Goal: Task Accomplishment & Management: Manage account settings

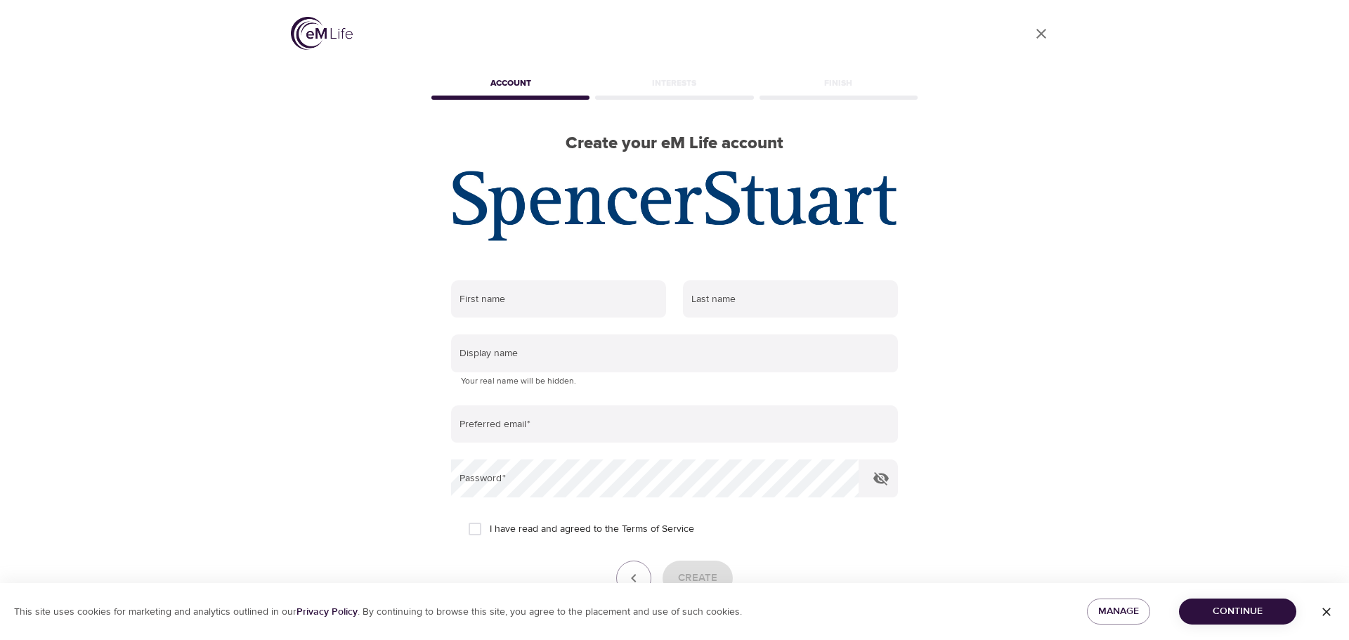
click at [717, 320] on div "Last name" at bounding box center [790, 299] width 232 height 55
click at [545, 313] on input "text" at bounding box center [553, 299] width 215 height 38
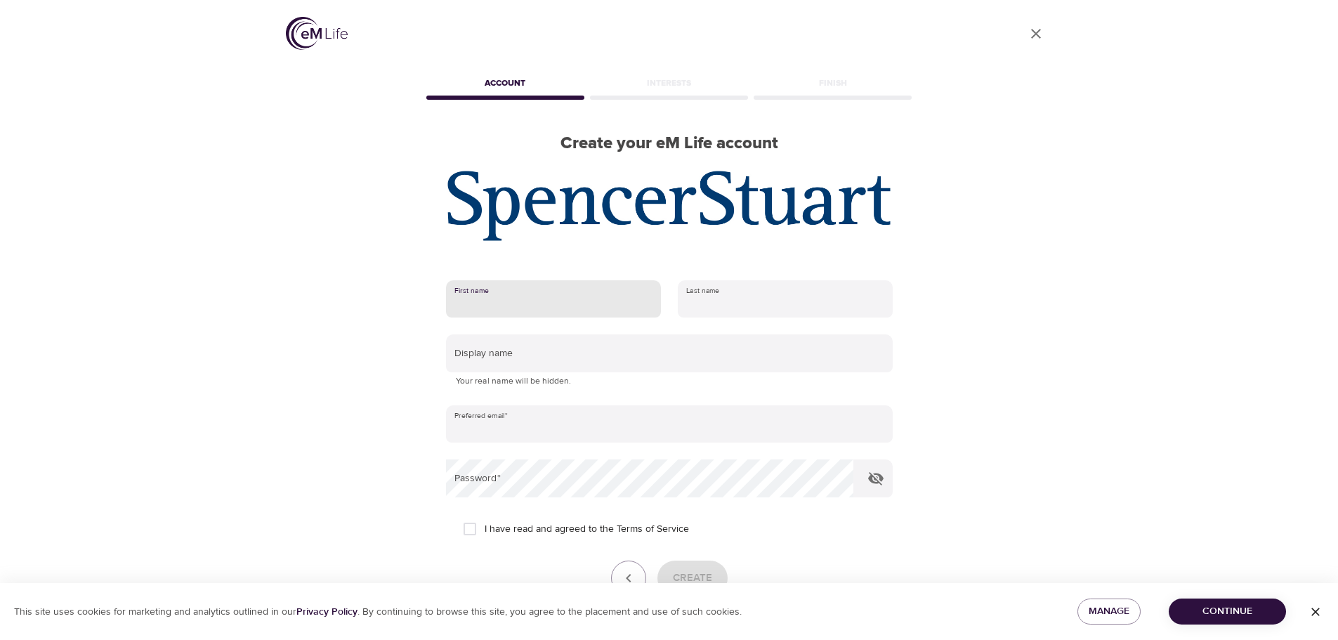
type input "[PERSON_NAME]"
type input "Xie"
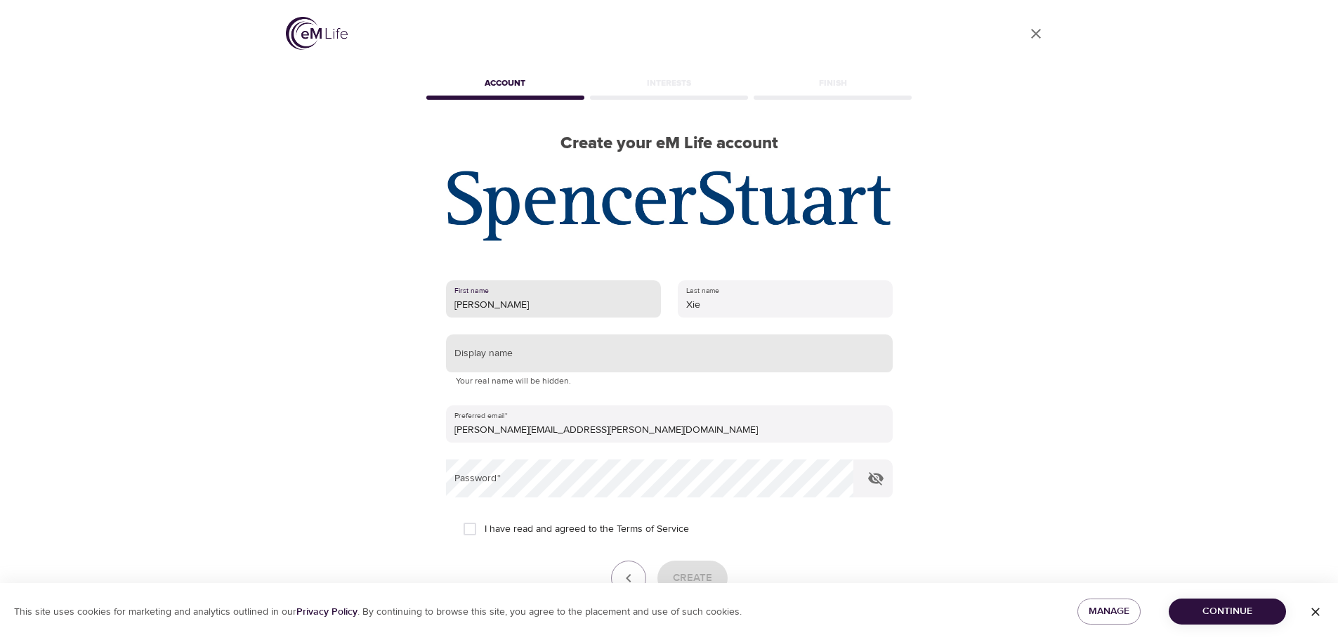
click at [641, 352] on input "text" at bounding box center [669, 353] width 447 height 38
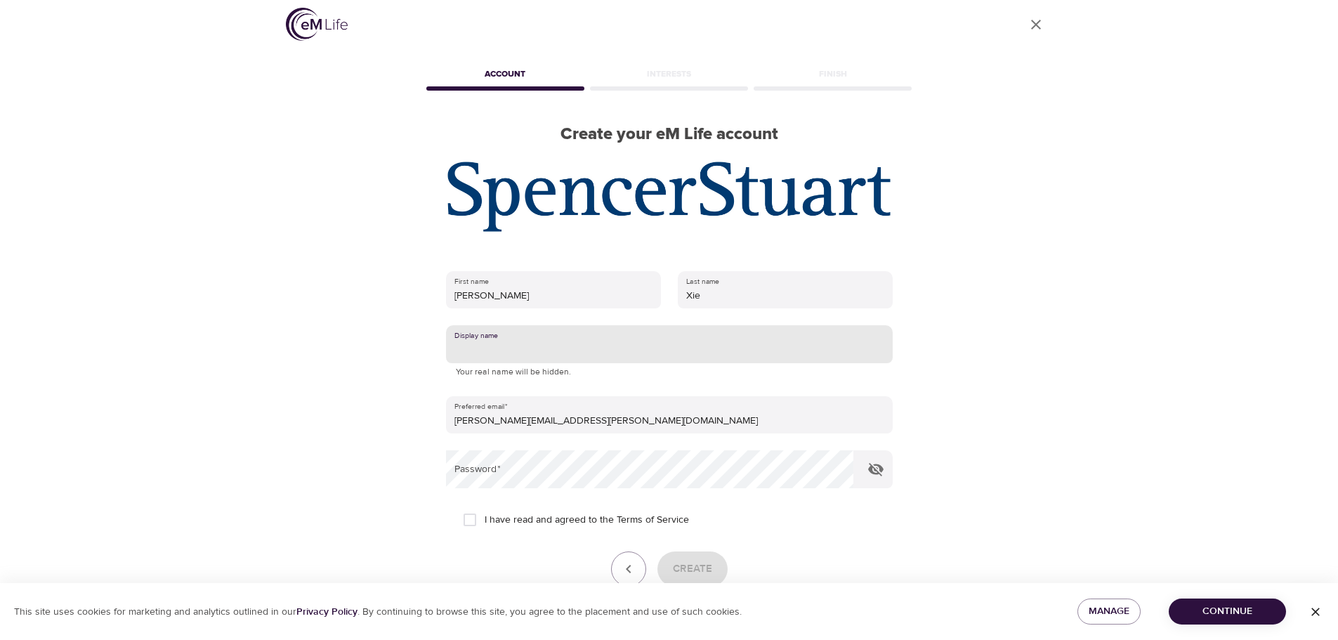
scroll to position [89, 0]
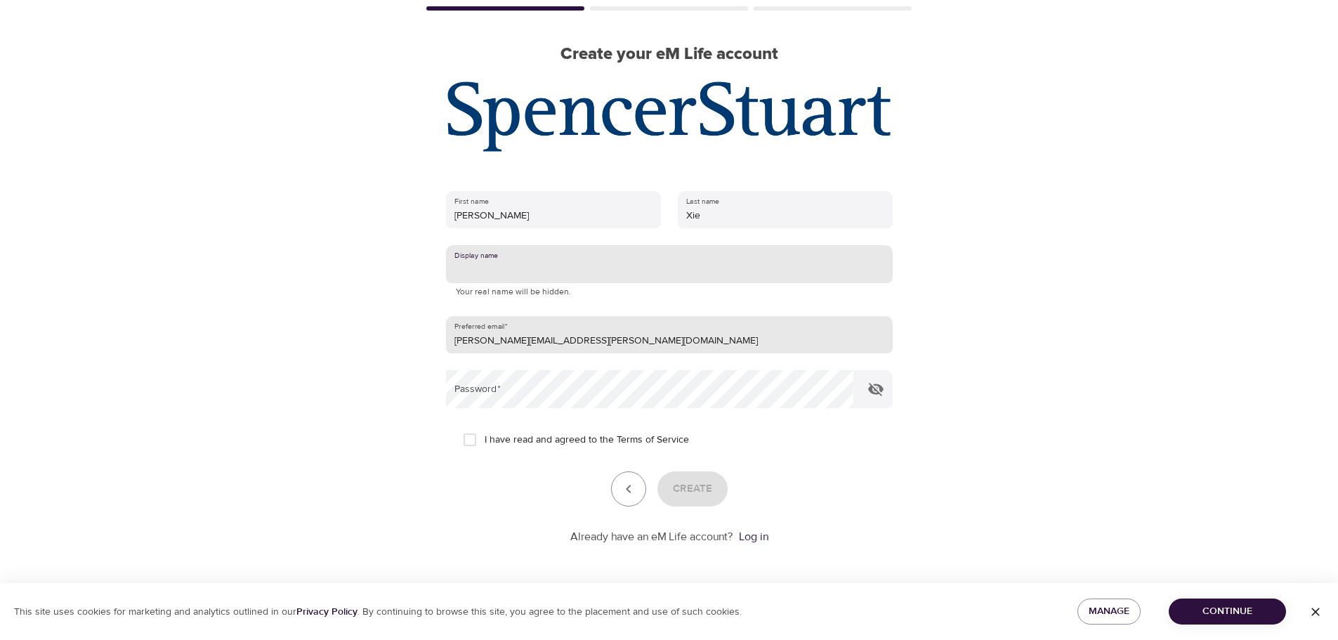
click at [478, 341] on input "[PERSON_NAME][EMAIL_ADDRESS][PERSON_NAME][DOMAIN_NAME]" at bounding box center [669, 335] width 447 height 38
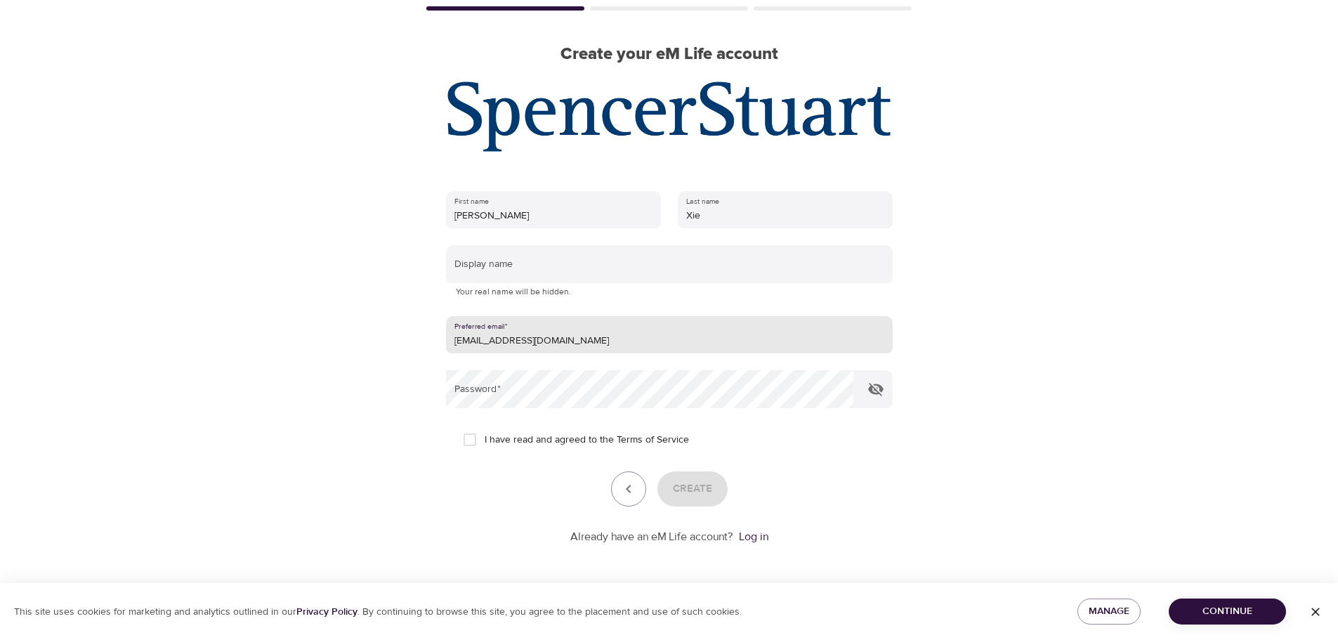
click at [482, 339] on input "[EMAIL_ADDRESS][DOMAIN_NAME]" at bounding box center [669, 335] width 447 height 38
click at [478, 345] on input "[EMAIL_ADDRESS][DOMAIN_NAME]" at bounding box center [669, 335] width 447 height 38
click at [474, 345] on input "[EMAIL_ADDRESS][DOMAIN_NAME]" at bounding box center [669, 335] width 447 height 38
type input "[PERSON_NAME][EMAIL_ADDRESS][PERSON_NAME][DOMAIN_NAME]"
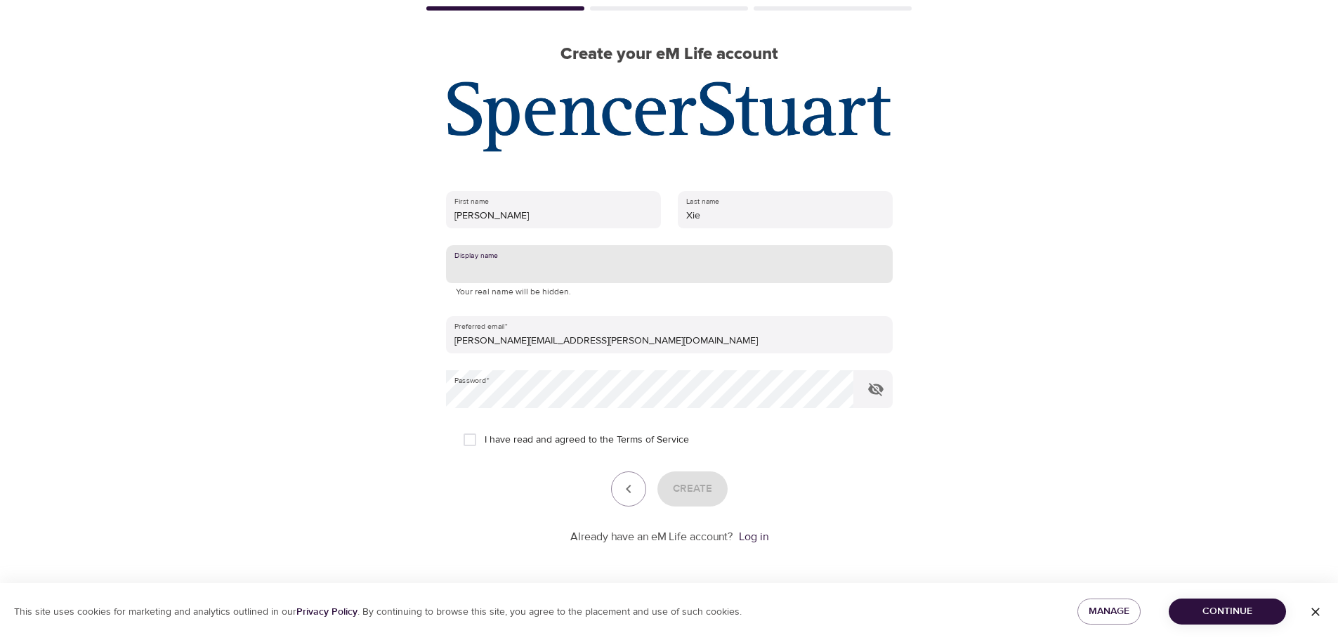
click at [625, 274] on input "text" at bounding box center [669, 264] width 447 height 38
type input "vwx10"
click at [596, 439] on span "I have read and agreed to the Terms of Service" at bounding box center [587, 440] width 204 height 15
click at [485, 439] on input "I have read and agreed to the Terms of Service" at bounding box center [470, 440] width 30 height 30
checkbox input "true"
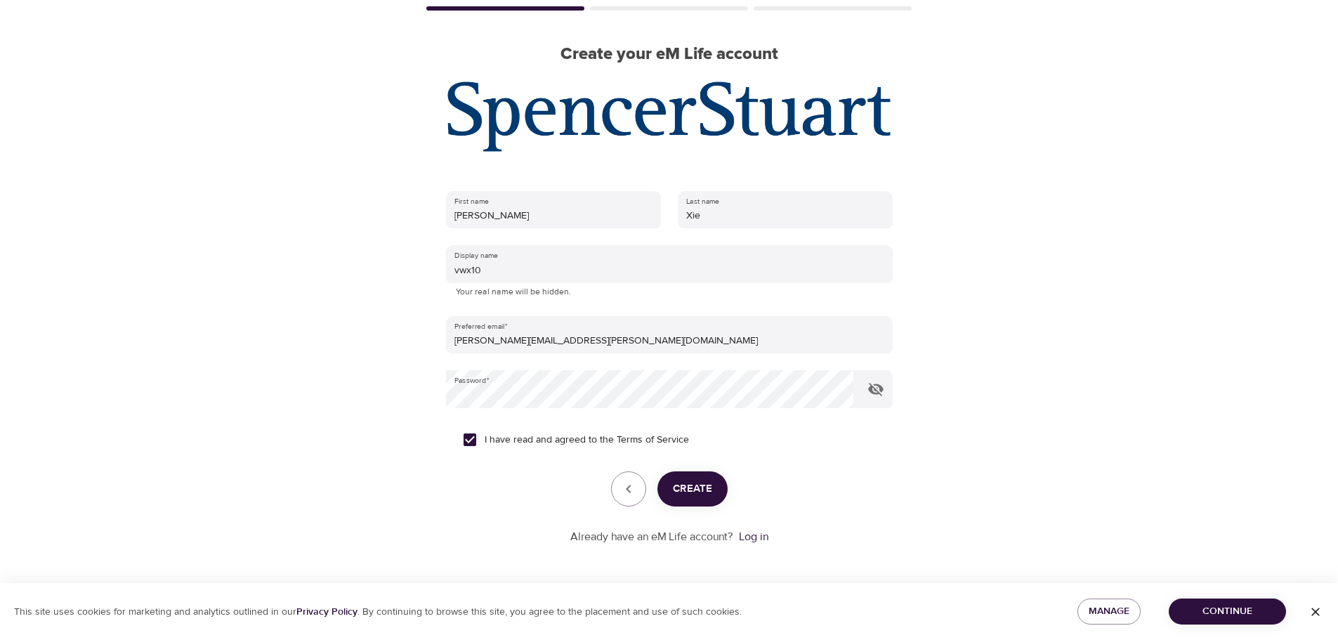
click at [714, 498] on button "Create" at bounding box center [693, 488] width 70 height 35
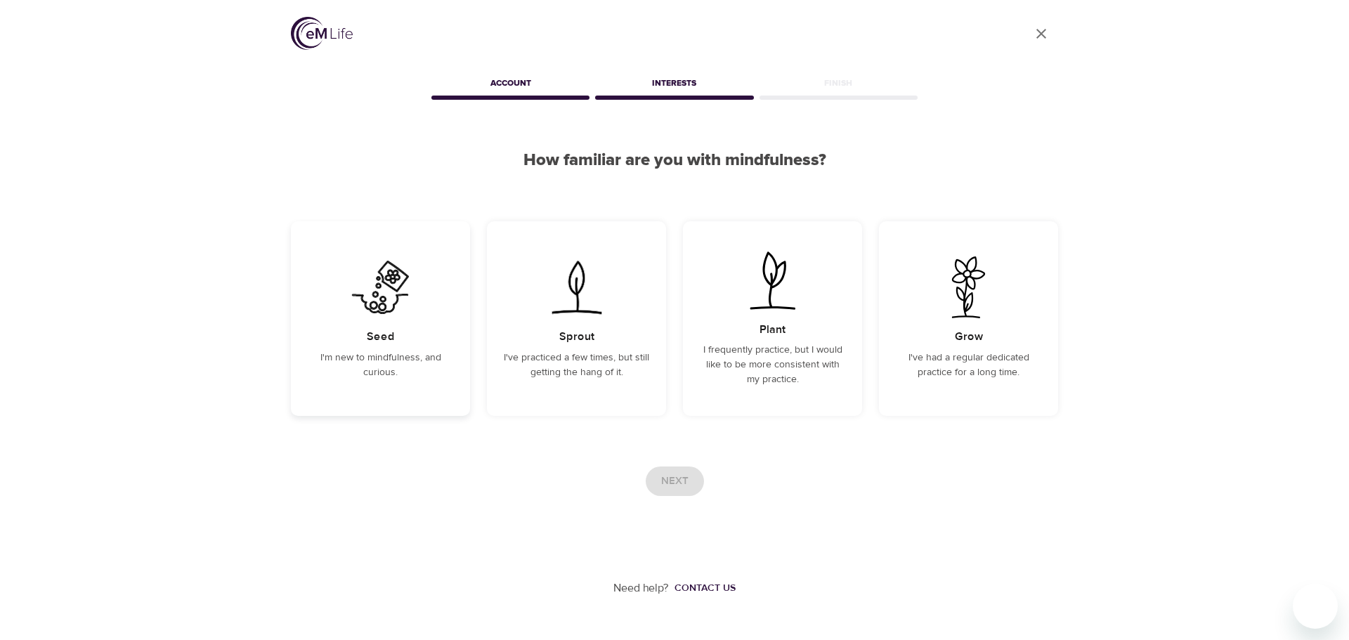
click at [399, 351] on p "I'm new to mindfulness, and curious." at bounding box center [380, 366] width 145 height 30
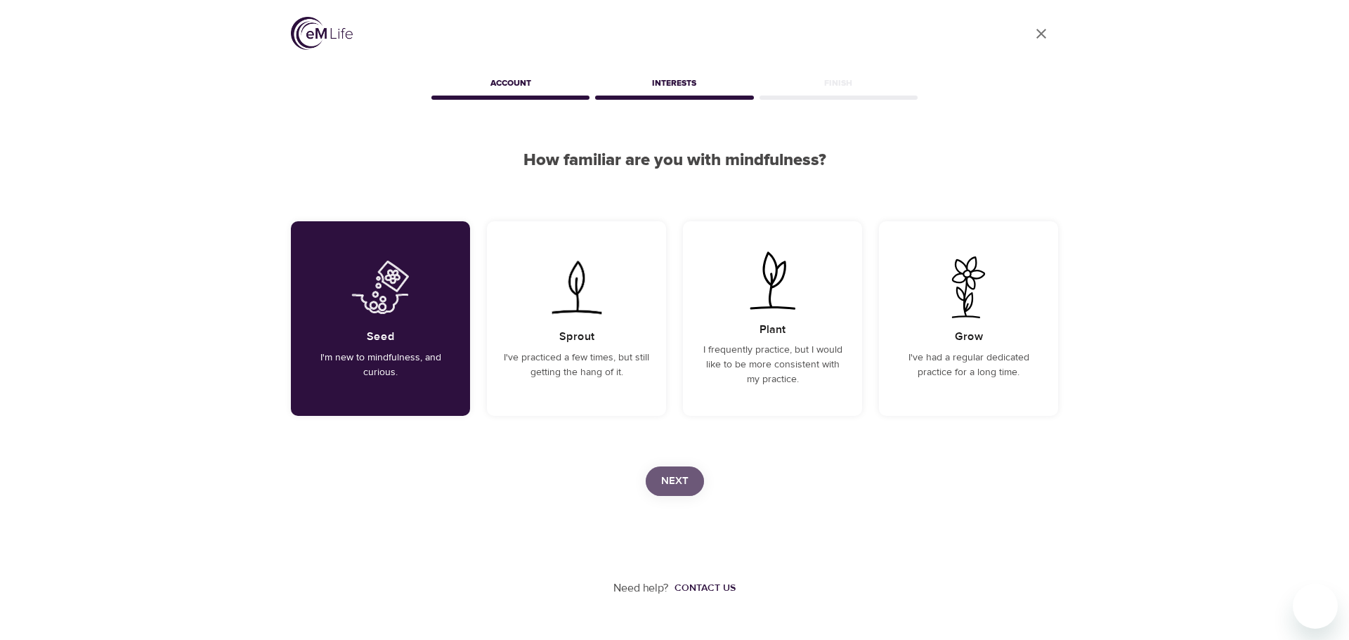
click at [682, 476] on span "Next" at bounding box center [674, 481] width 27 height 18
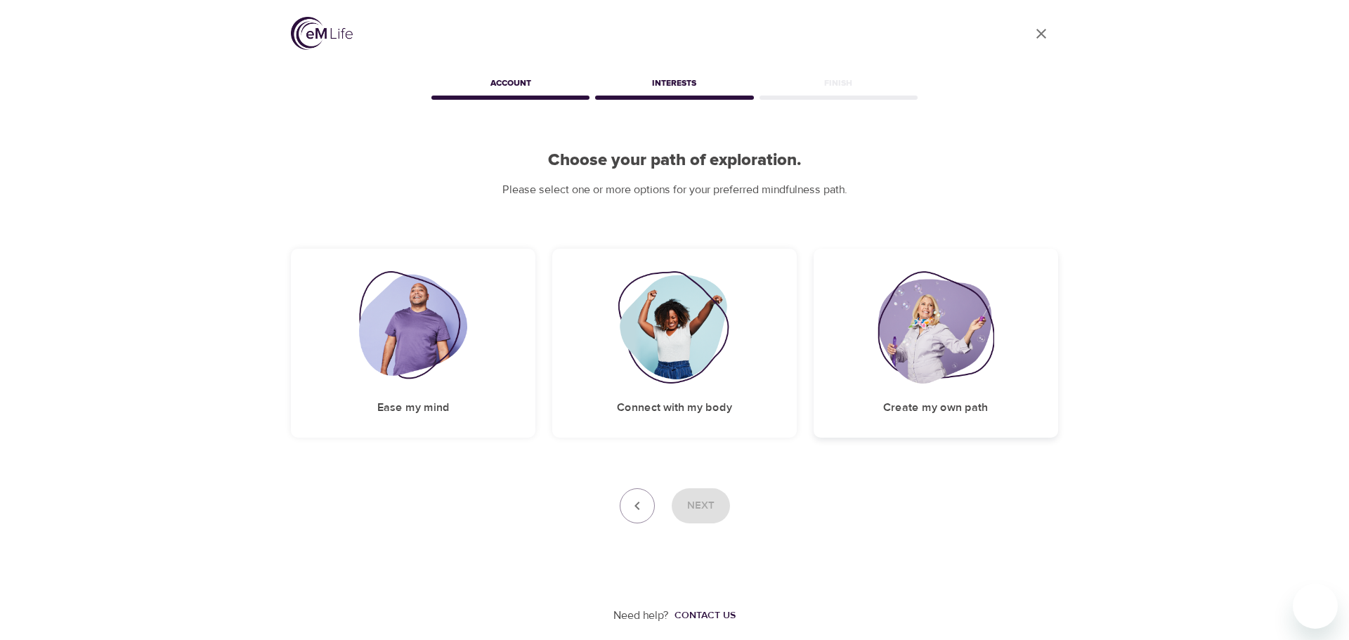
click at [932, 333] on img at bounding box center [935, 327] width 117 height 112
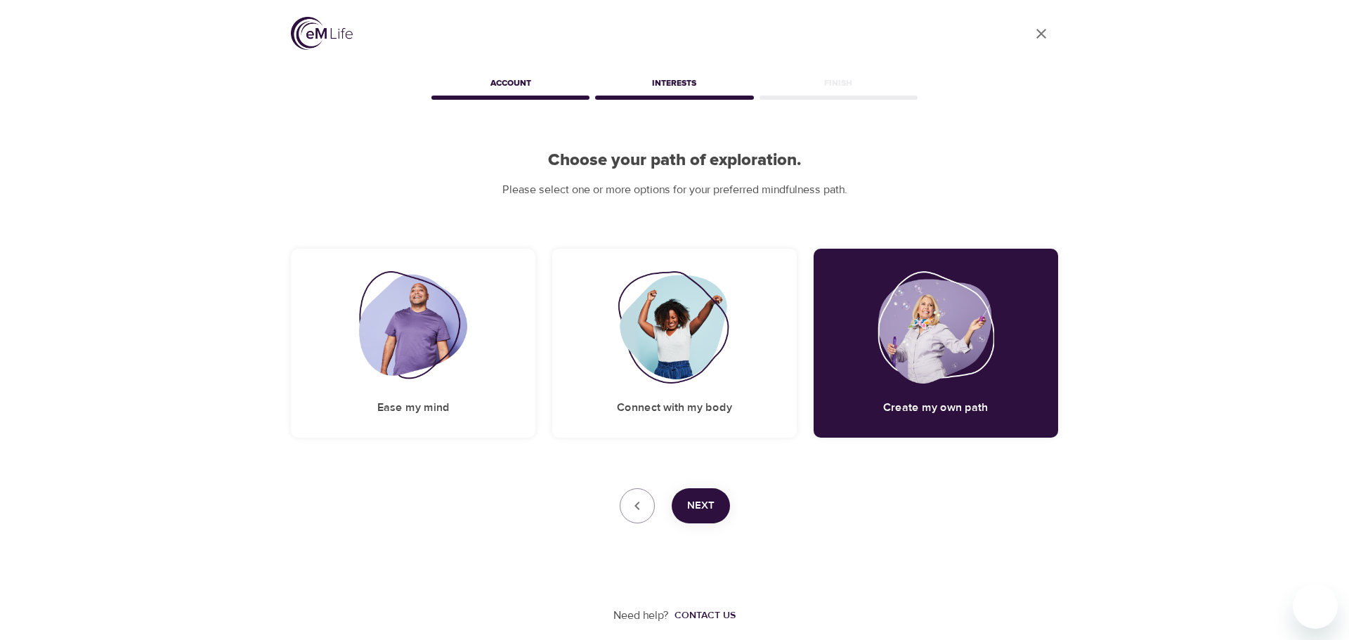
click at [710, 505] on span "Next" at bounding box center [700, 506] width 27 height 18
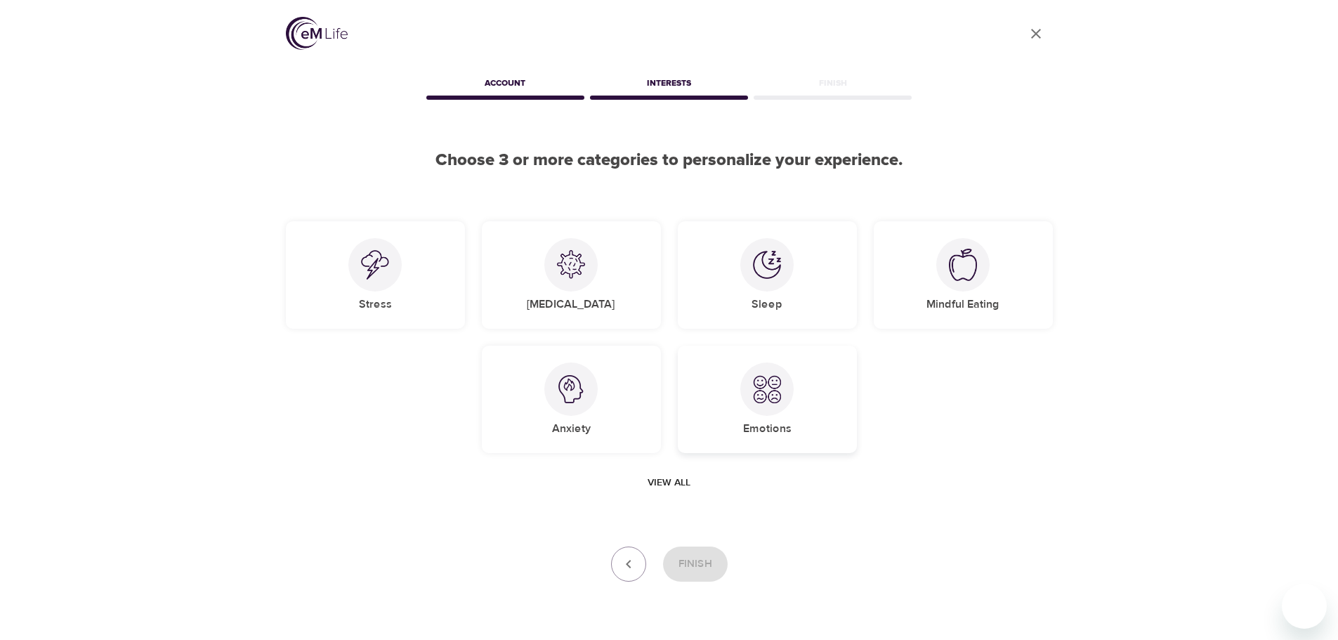
click at [776, 404] on div at bounding box center [766, 389] width 53 height 53
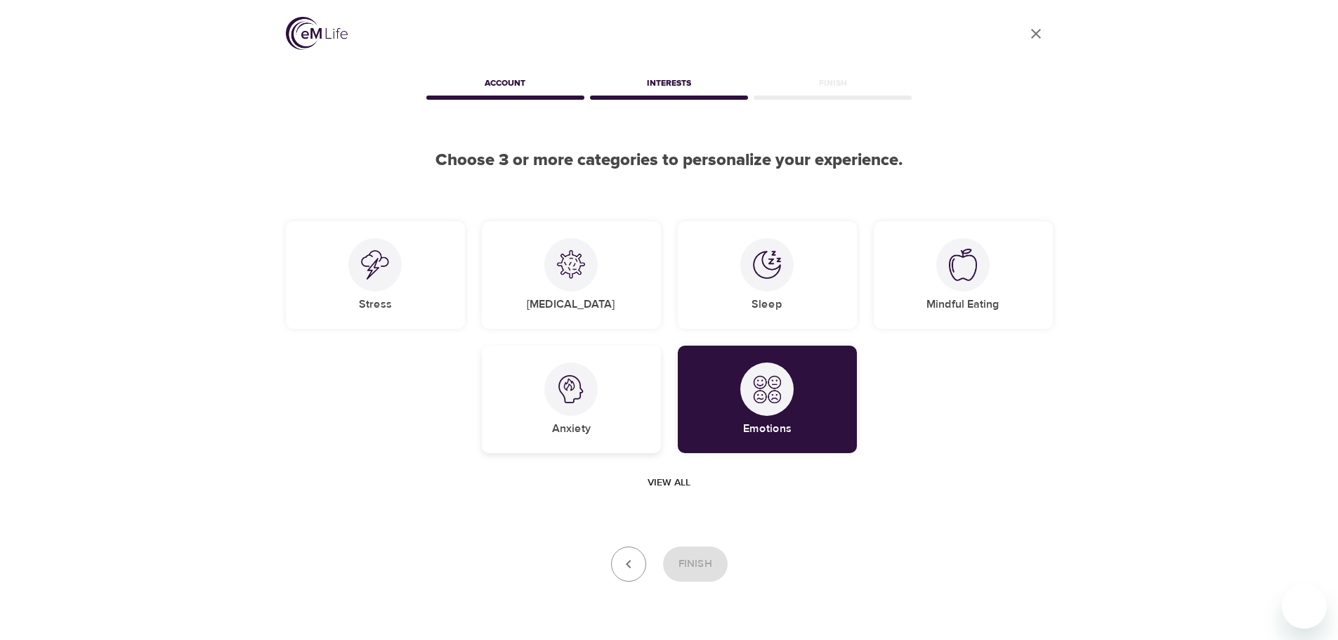
click at [553, 412] on div "Anxiety" at bounding box center [571, 399] width 179 height 107
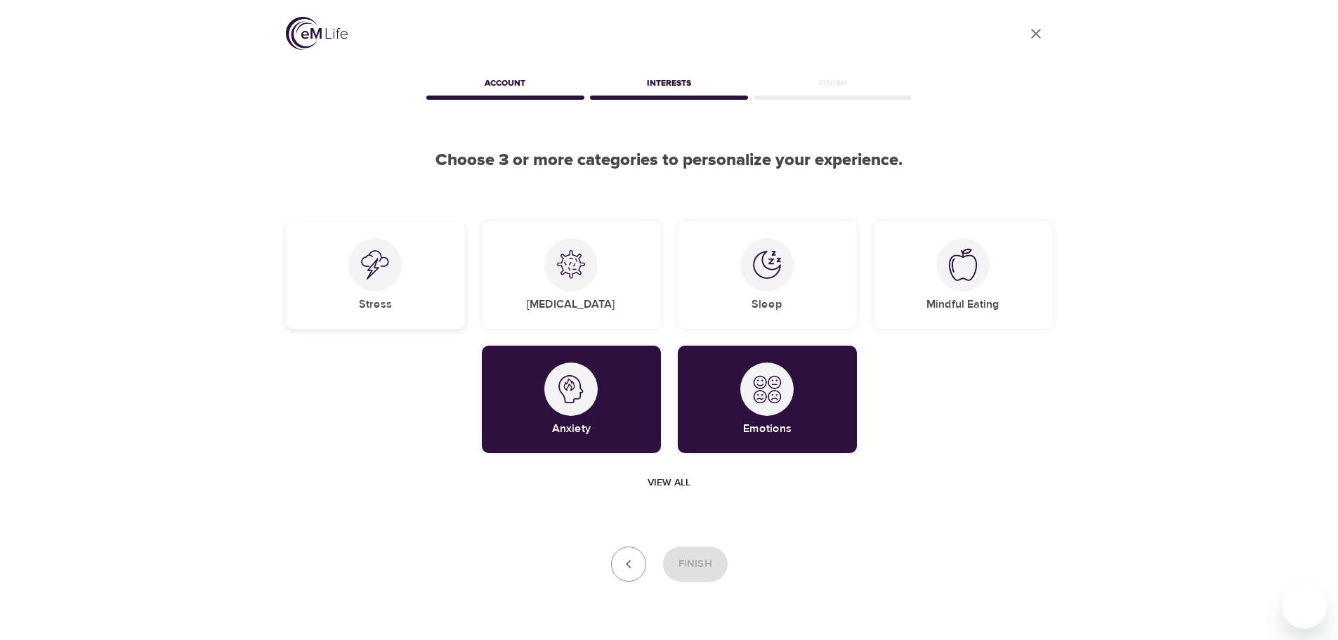
click at [372, 286] on div at bounding box center [374, 264] width 53 height 53
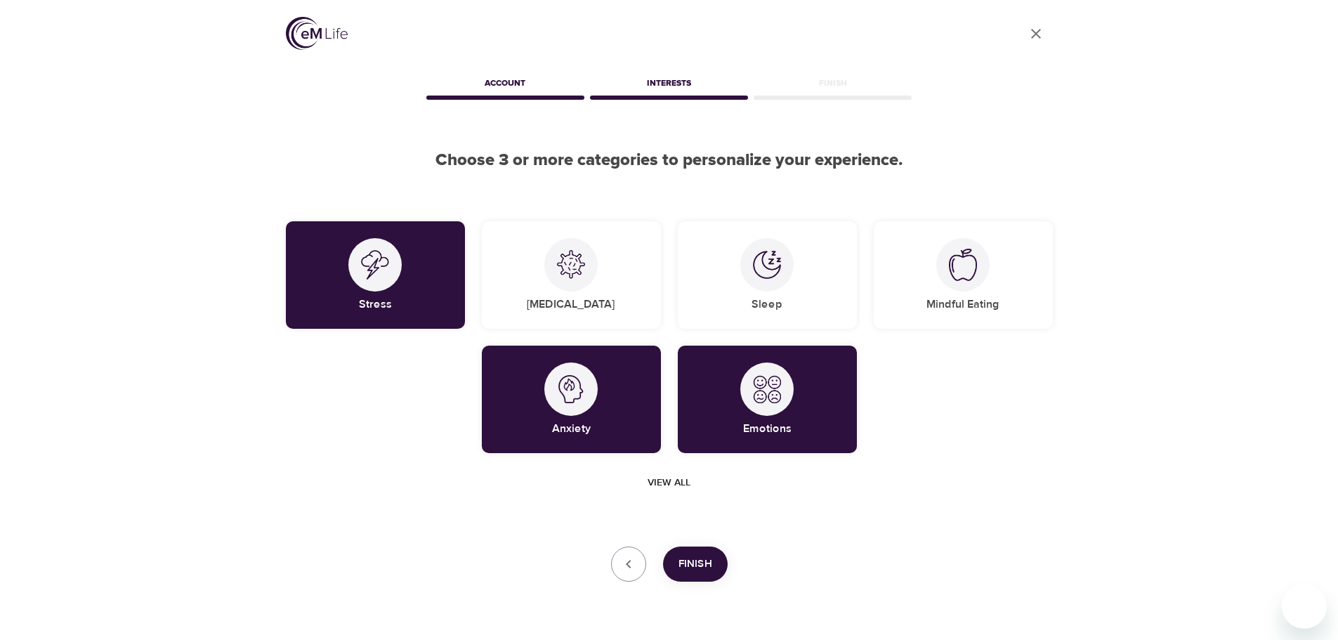
click at [664, 480] on span "View all" at bounding box center [669, 483] width 43 height 18
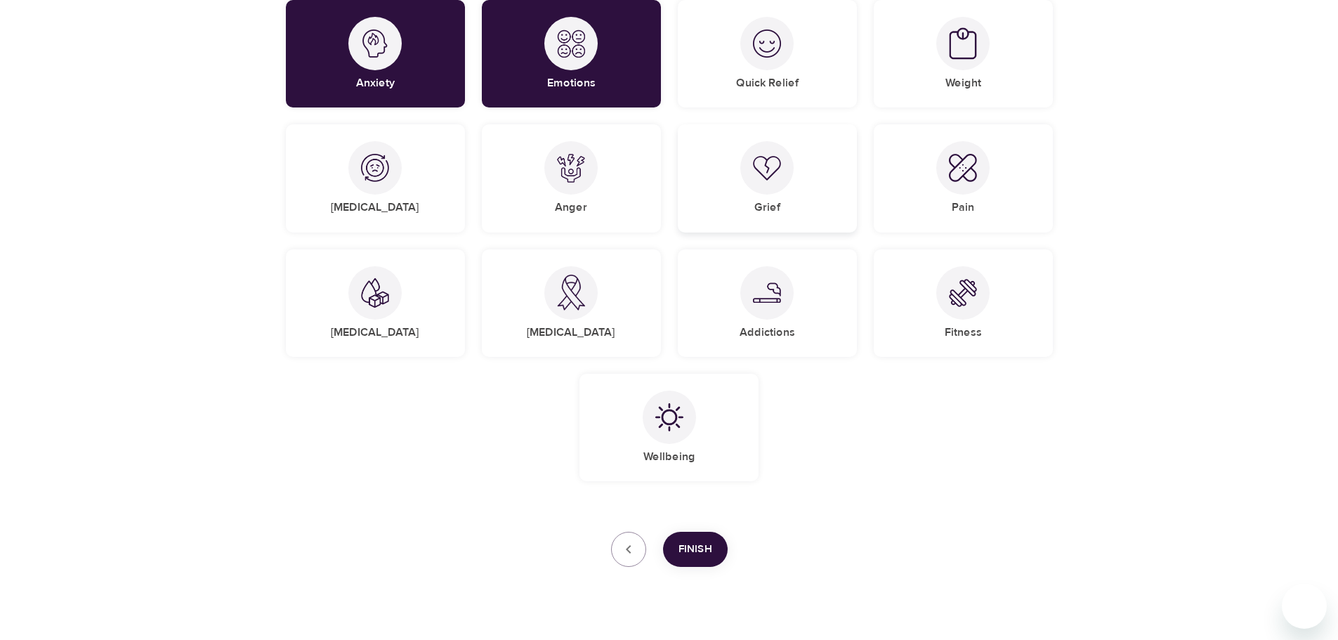
scroll to position [351, 0]
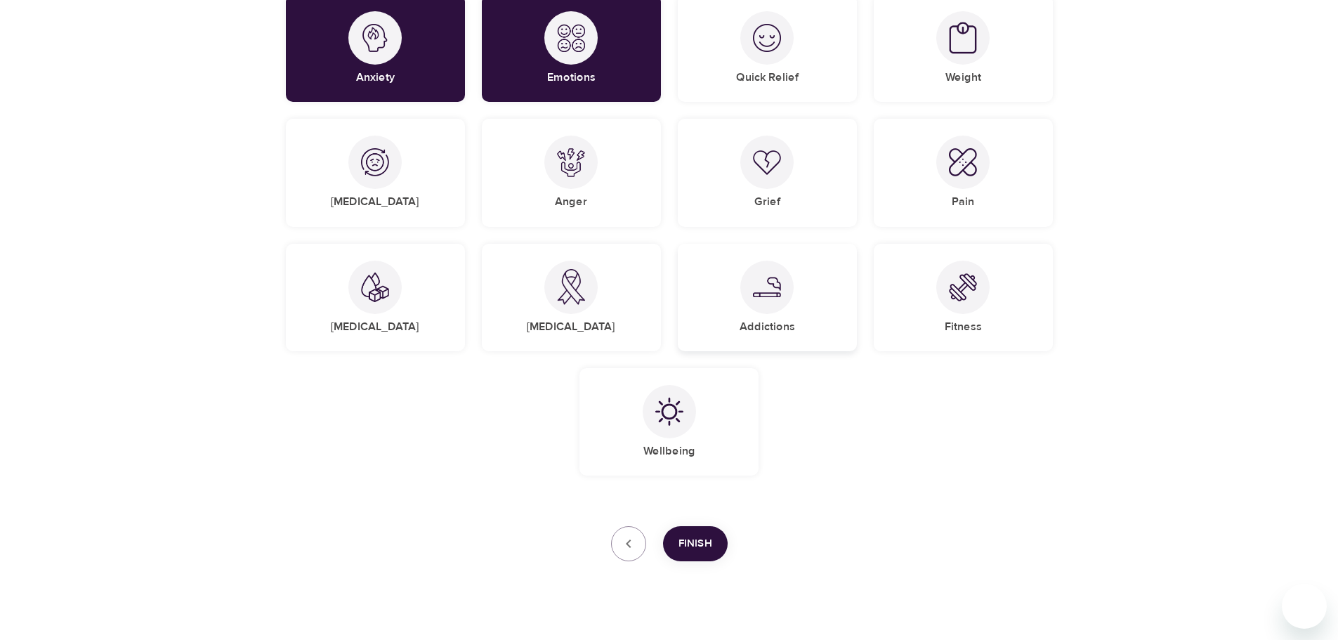
click at [785, 307] on div at bounding box center [766, 287] width 53 height 53
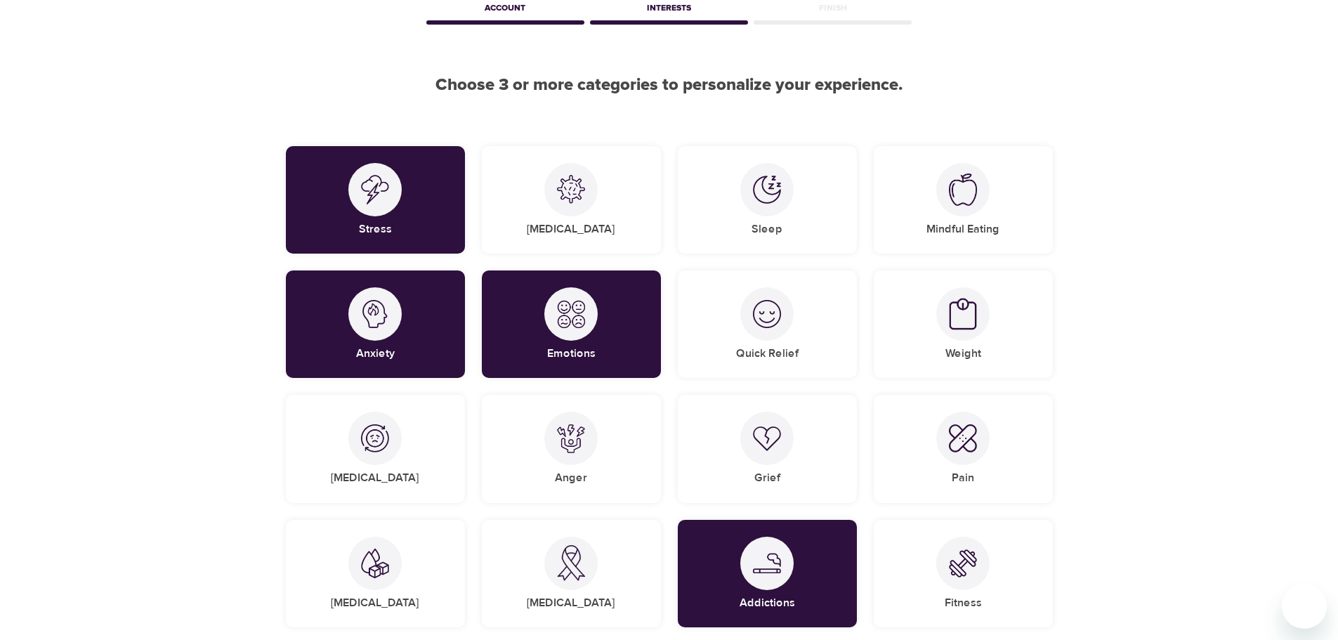
scroll to position [211, 0]
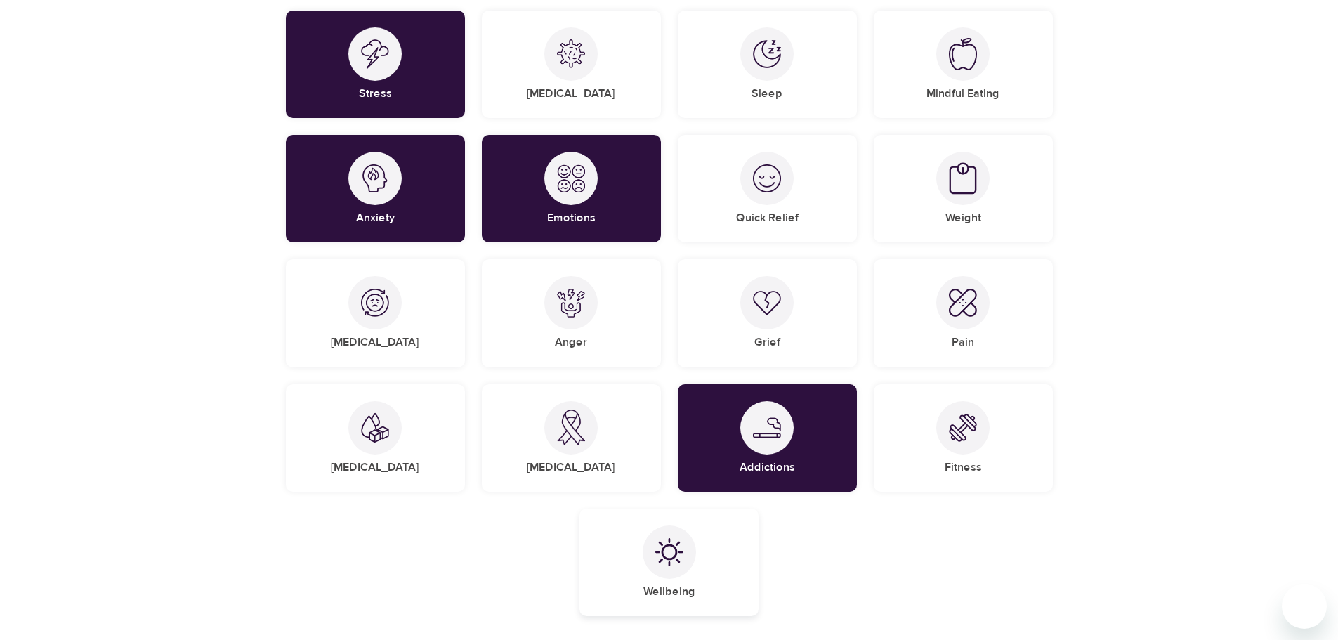
click at [648, 549] on div at bounding box center [669, 552] width 53 height 53
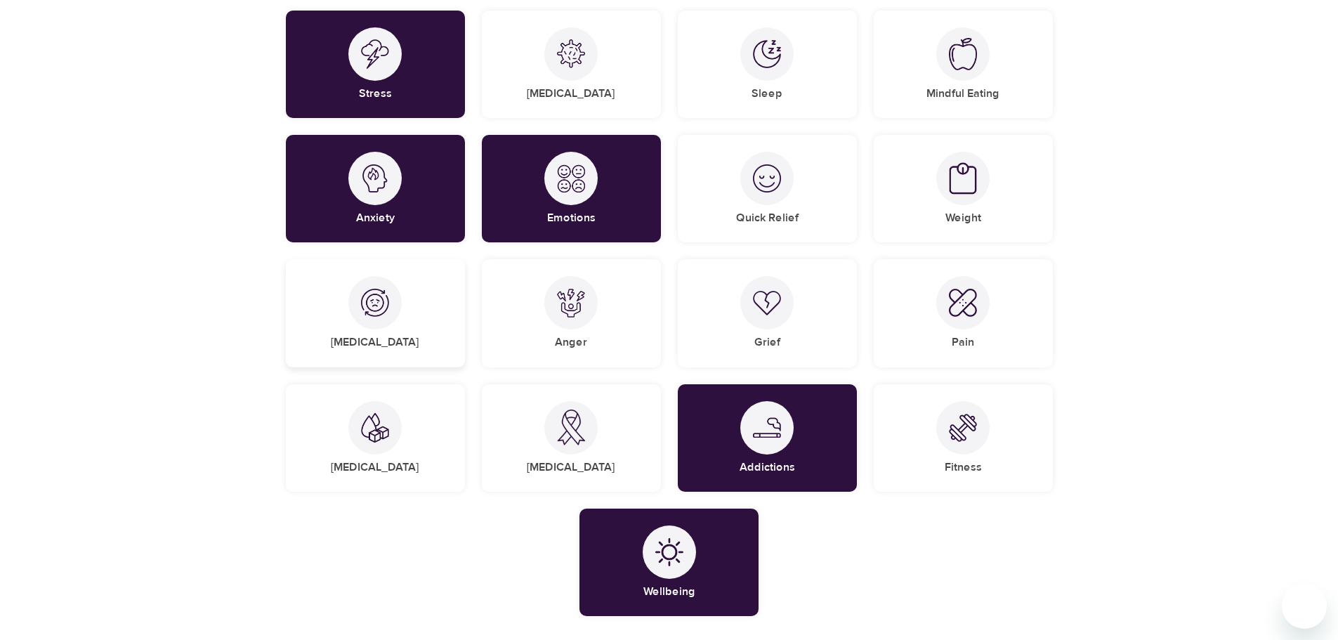
click at [398, 321] on div "[MEDICAL_DATA]" at bounding box center [375, 312] width 179 height 107
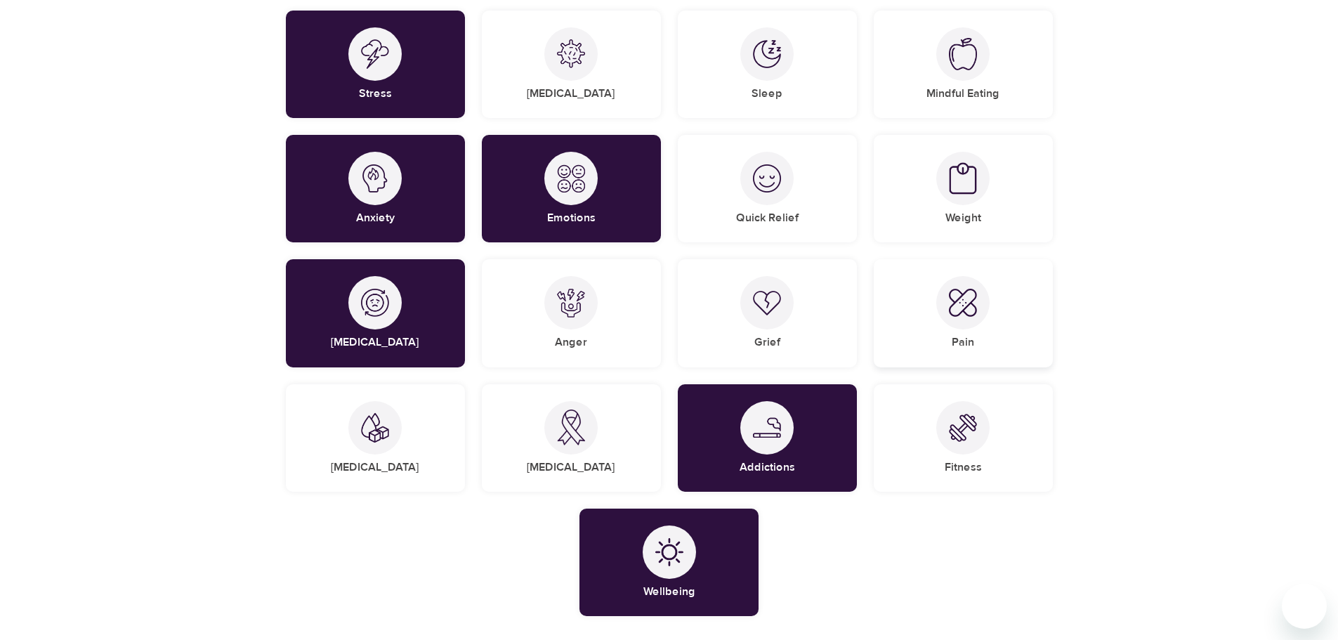
click at [938, 314] on div "Pain" at bounding box center [963, 312] width 179 height 107
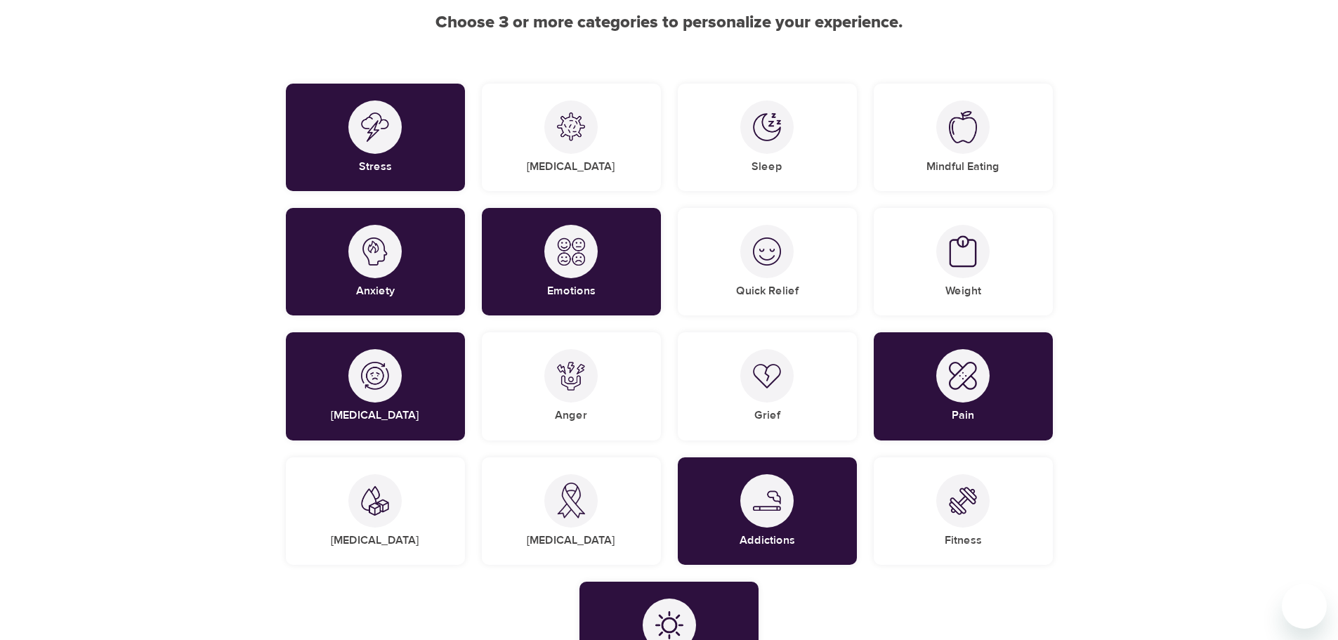
scroll to position [70, 0]
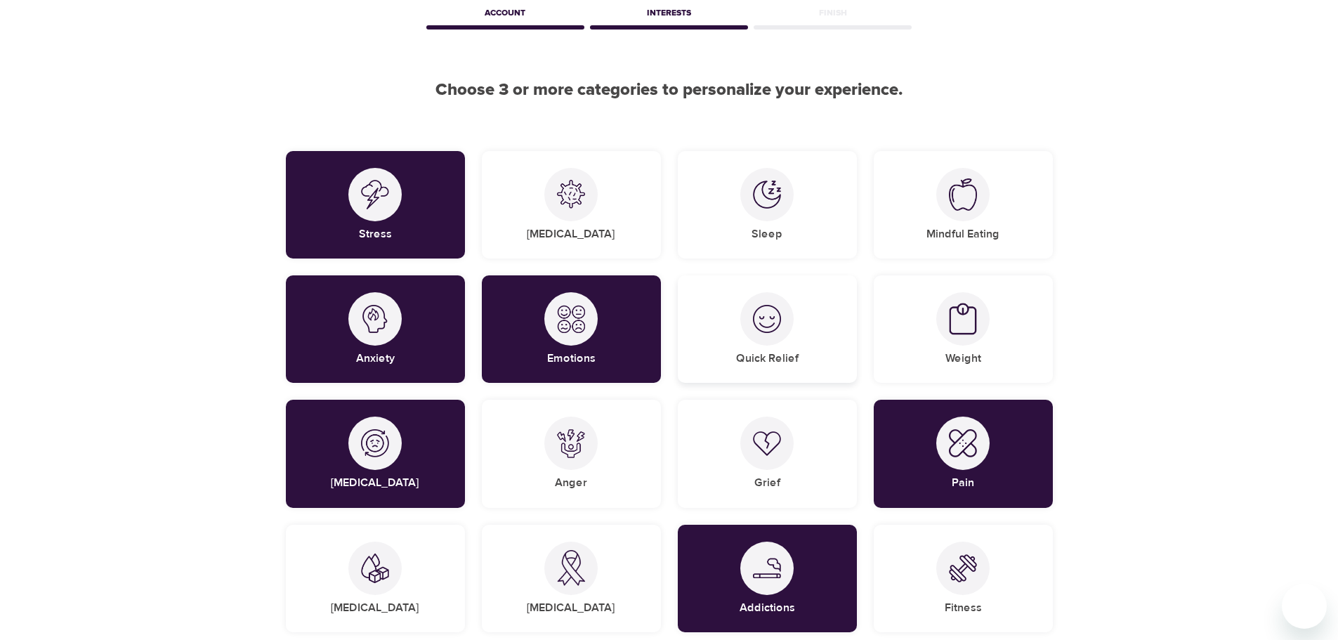
click at [712, 365] on div "Quick Relief" at bounding box center [767, 328] width 179 height 107
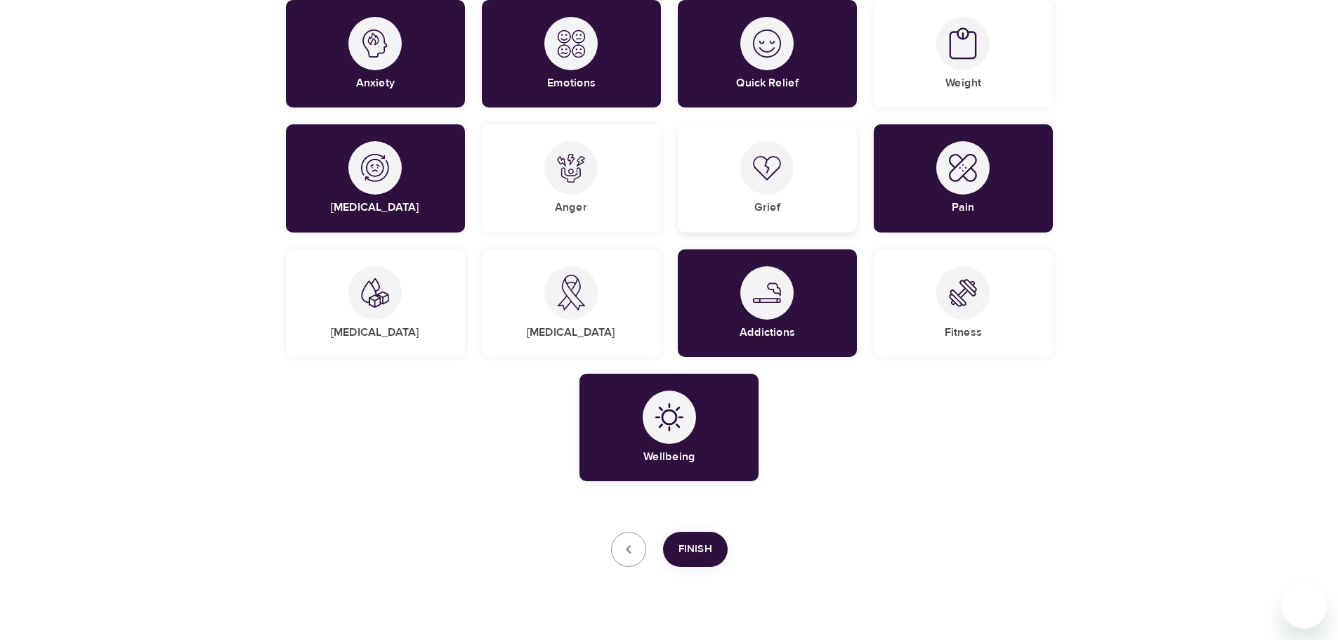
scroll to position [373, 0]
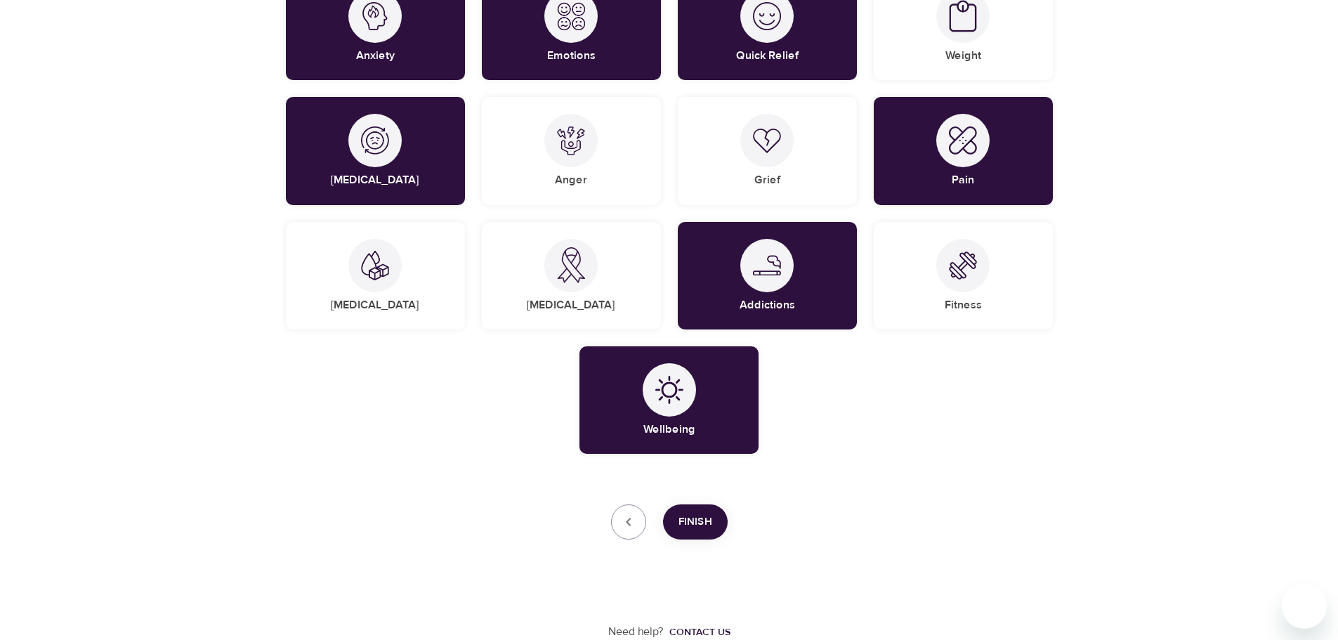
click at [718, 528] on button "Finish" at bounding box center [695, 521] width 65 height 35
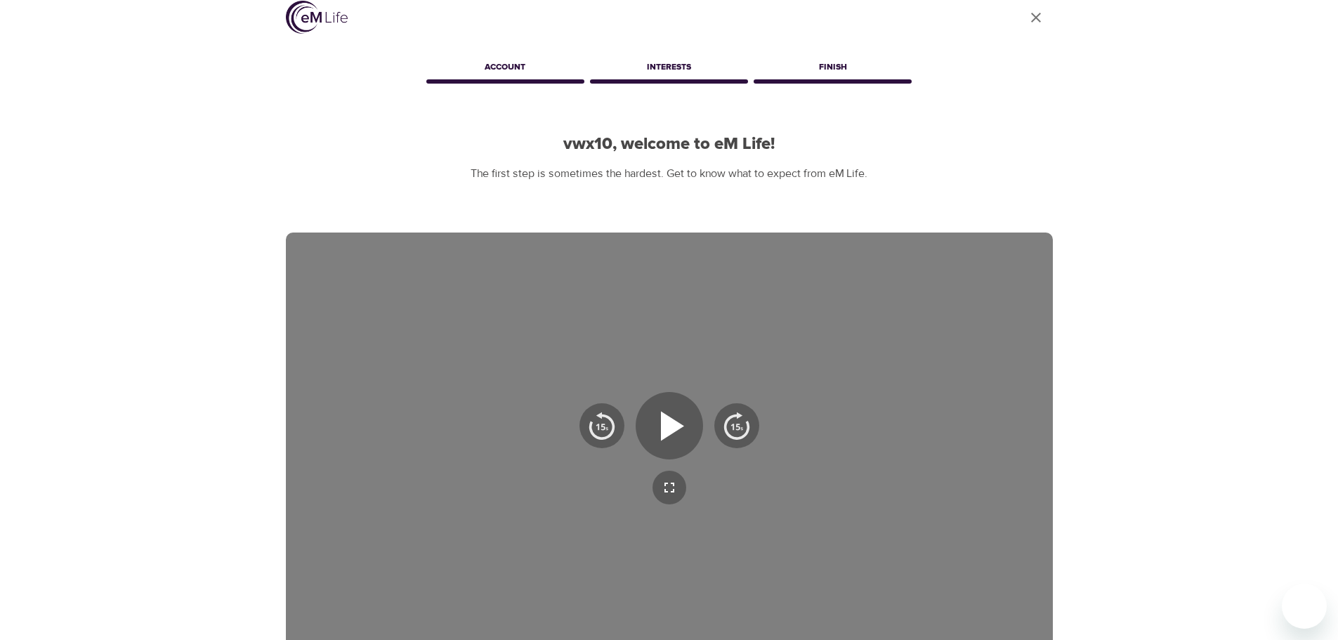
scroll to position [15, 0]
click at [672, 424] on icon "button" at bounding box center [672, 427] width 23 height 30
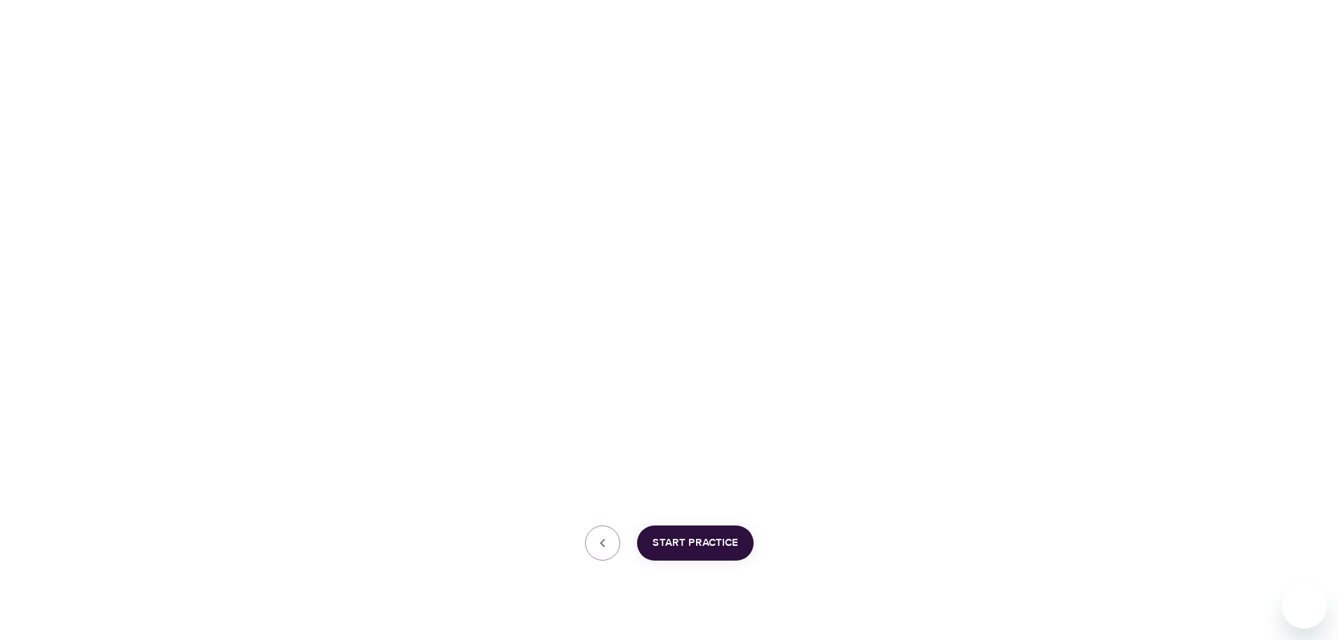
scroll to position [211, 0]
click at [704, 529] on span "Start Practice" at bounding box center [696, 537] width 86 height 18
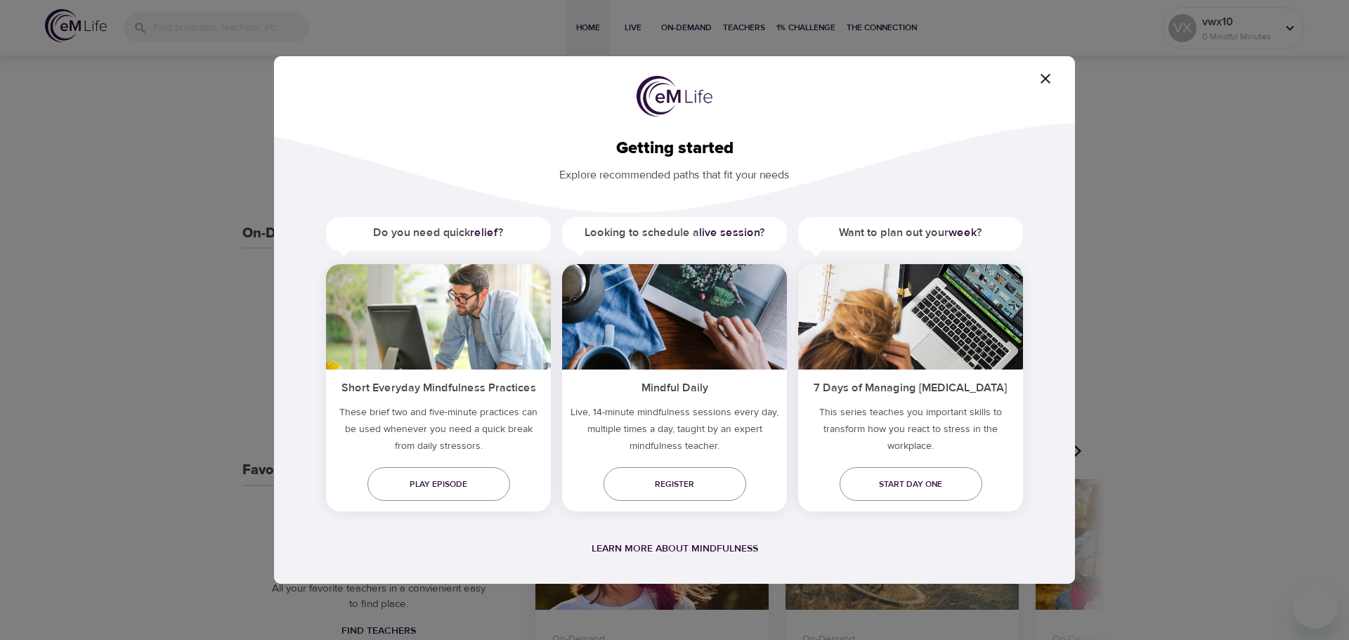
click at [1040, 77] on icon "button" at bounding box center [1045, 78] width 17 height 17
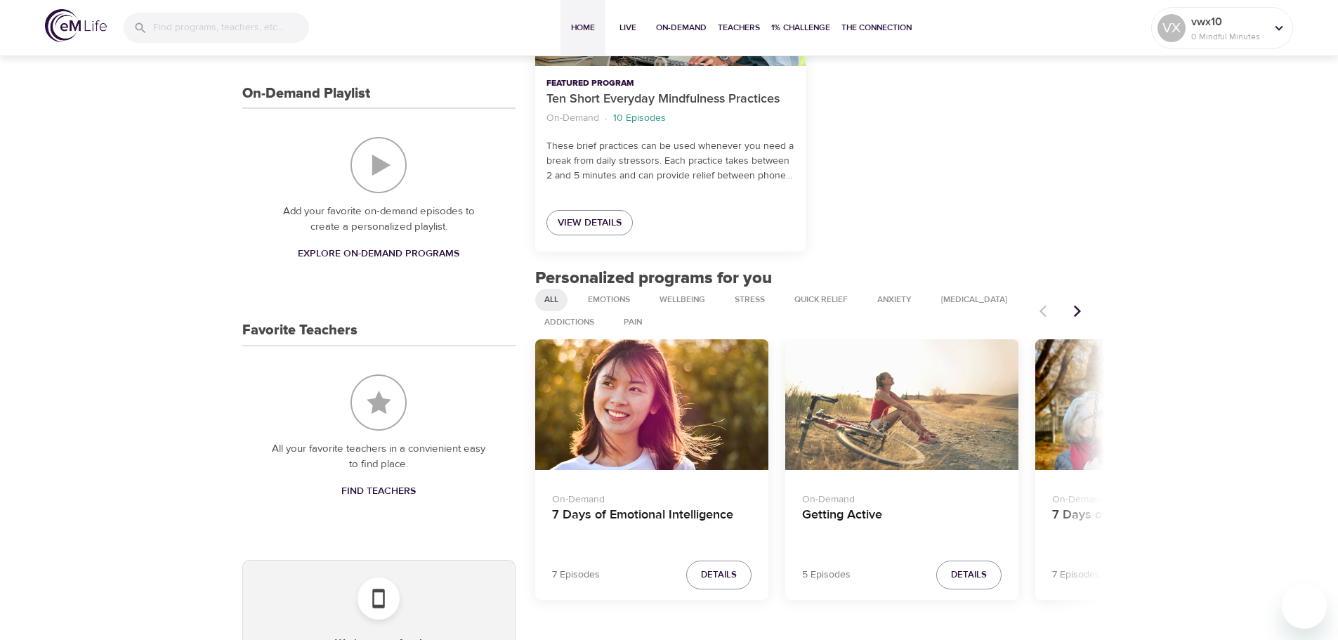
scroll to position [351, 0]
click at [609, 291] on div "Emotions" at bounding box center [609, 299] width 60 height 22
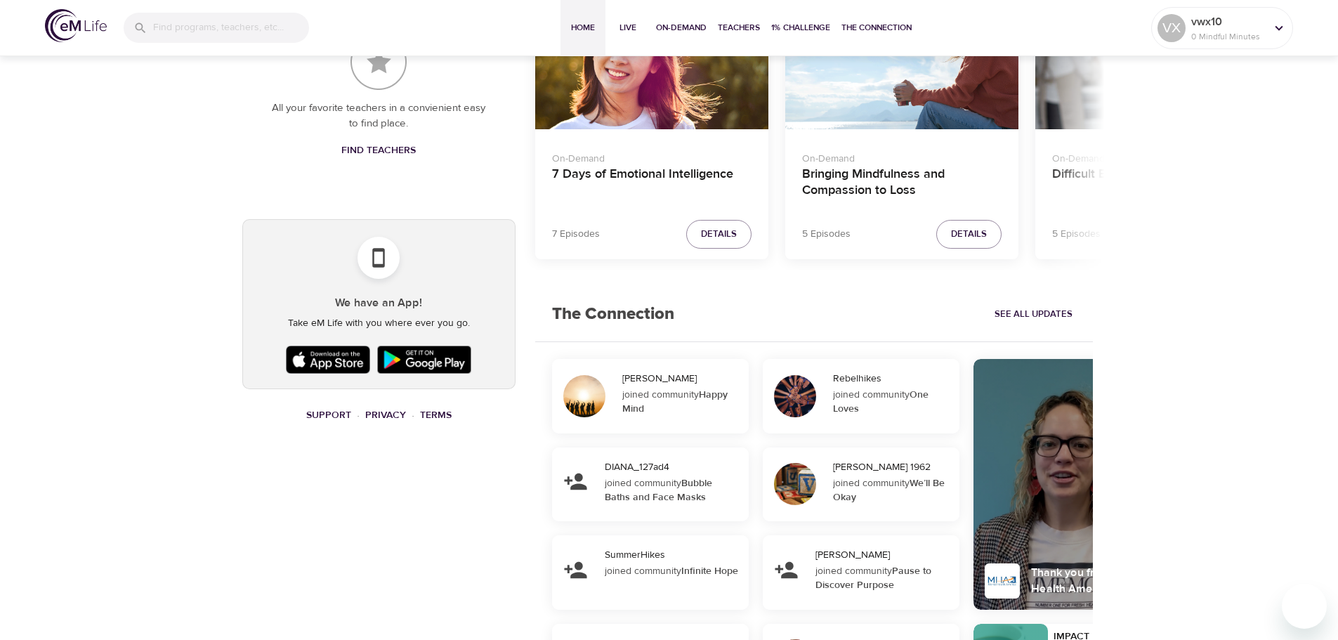
scroll to position [703, 0]
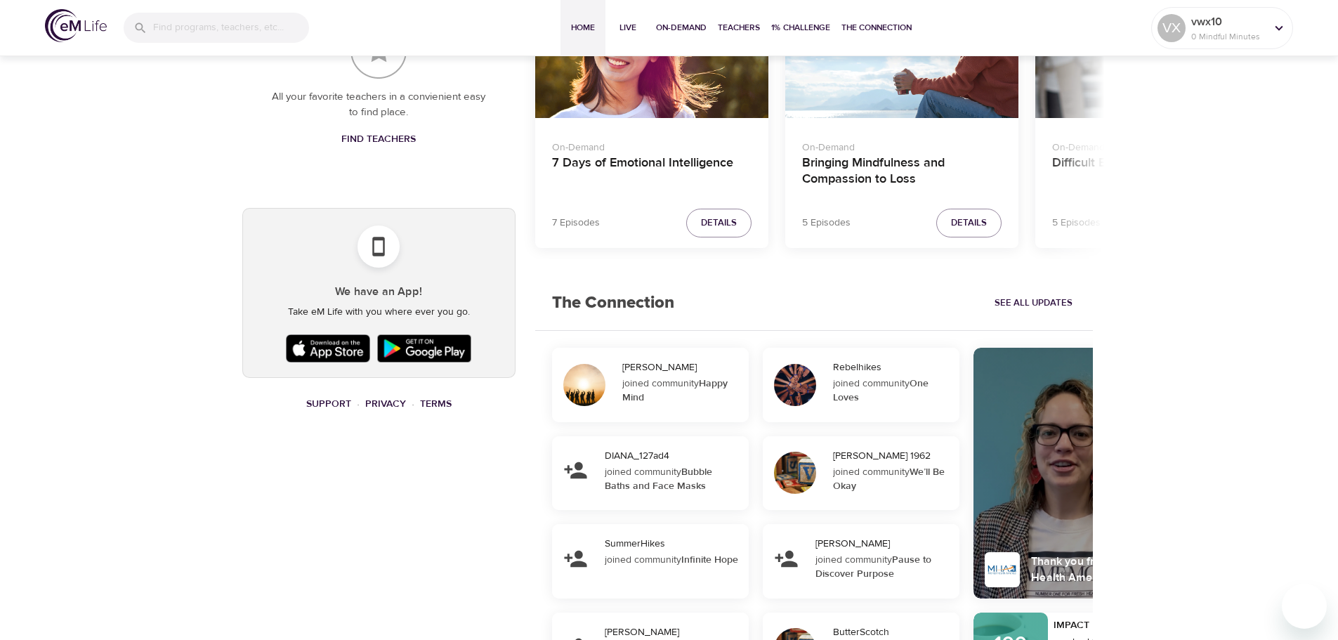
click at [1033, 297] on span "See All Updates" at bounding box center [1034, 303] width 78 height 16
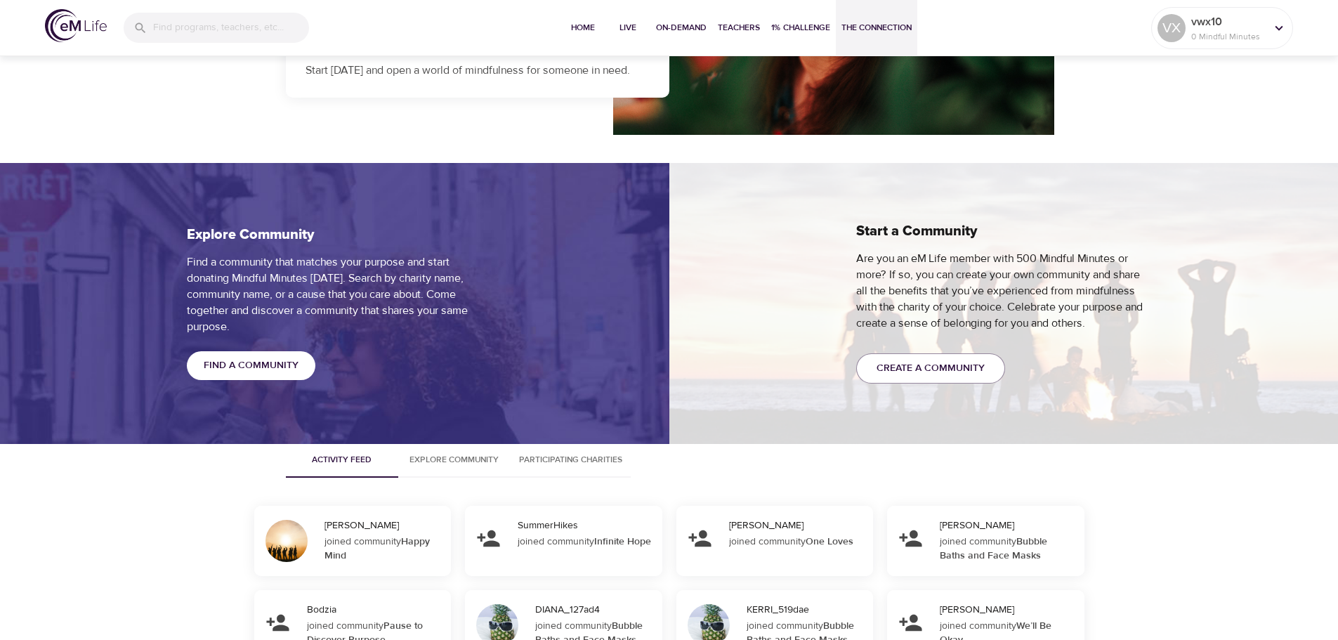
scroll to position [1124, 0]
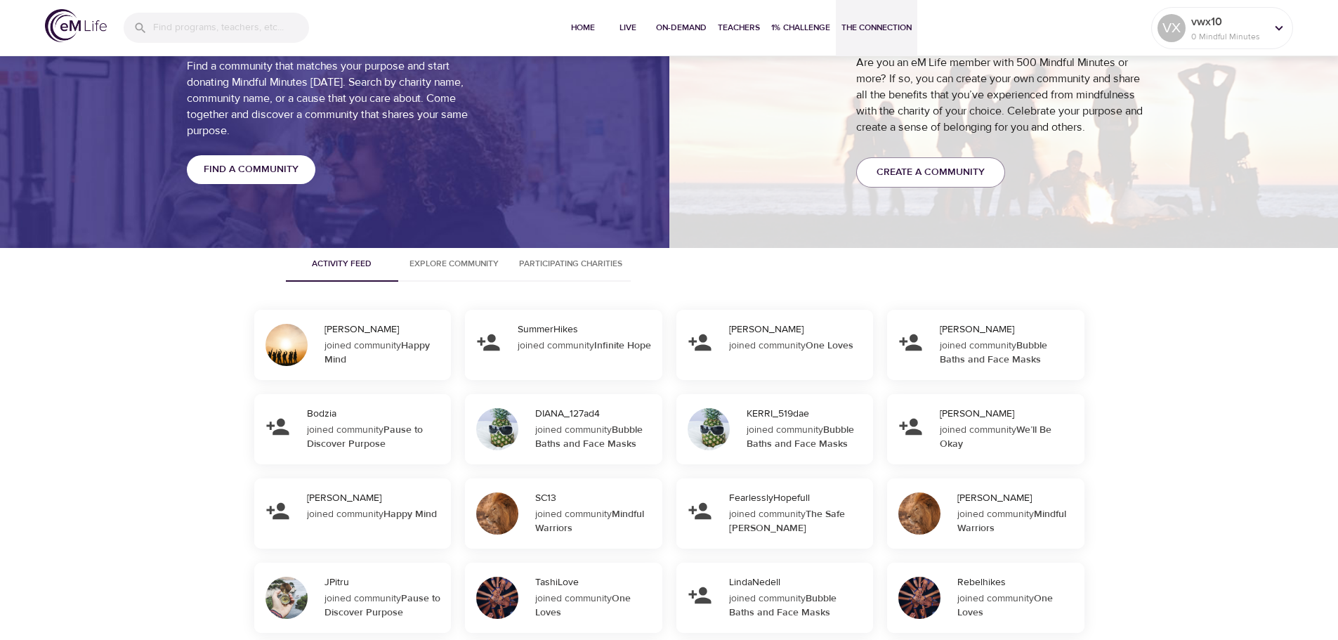
click at [464, 260] on span "Explore Community" at bounding box center [455, 263] width 96 height 15
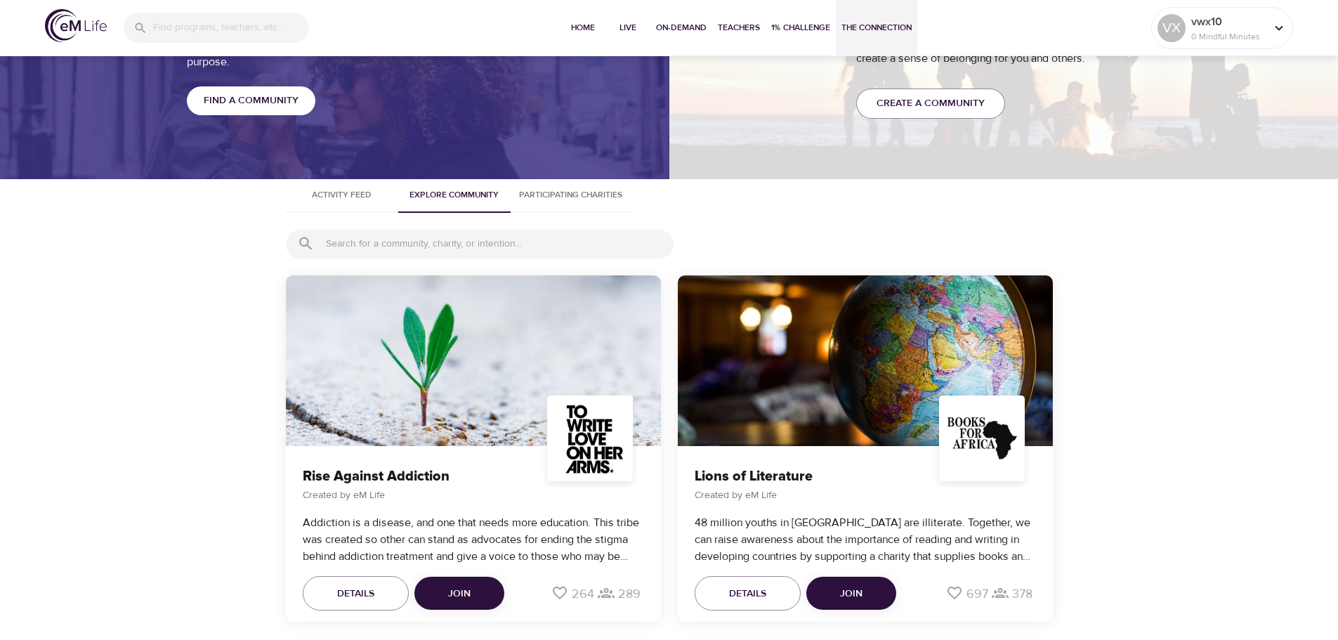
scroll to position [1405, 0]
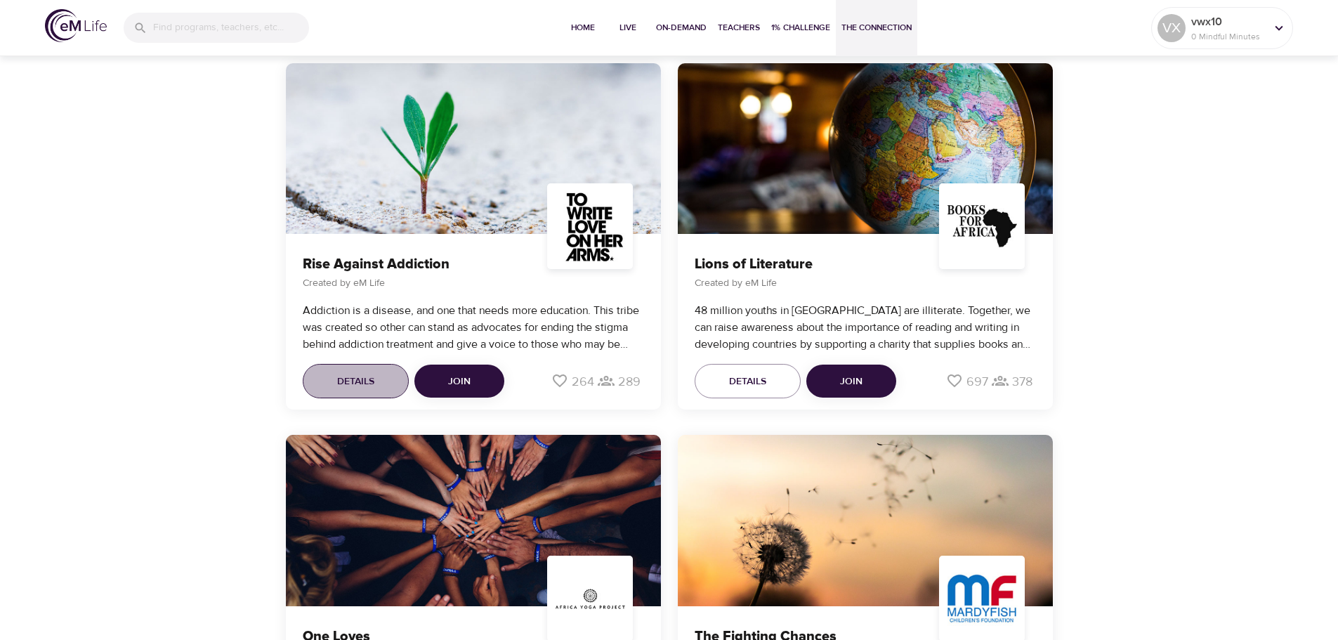
click at [333, 389] on button "Details" at bounding box center [356, 381] width 106 height 35
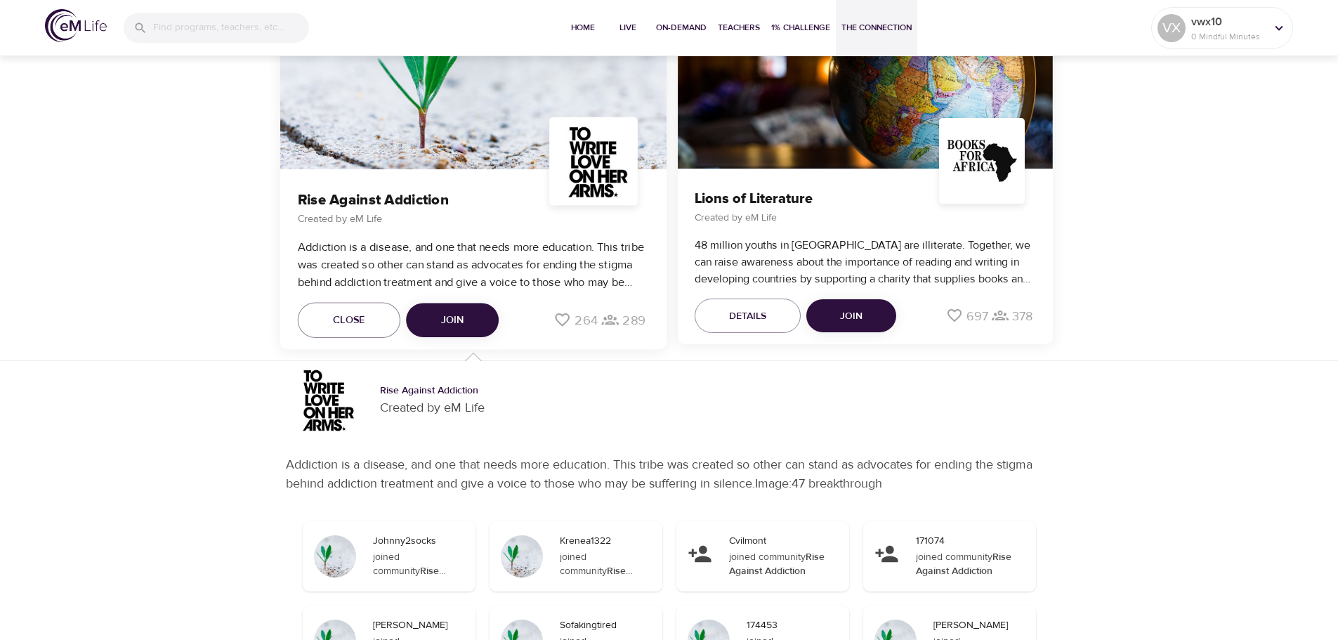
scroll to position [1335, 0]
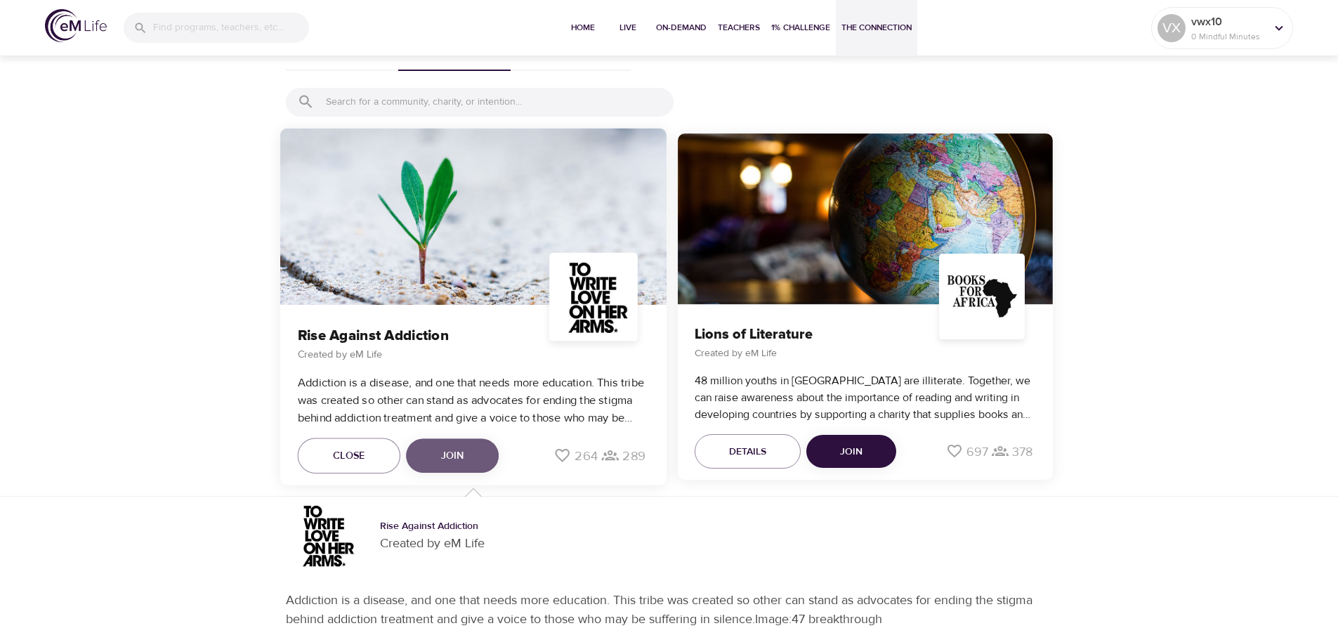
click at [445, 449] on span "Join" at bounding box center [451, 457] width 23 height 18
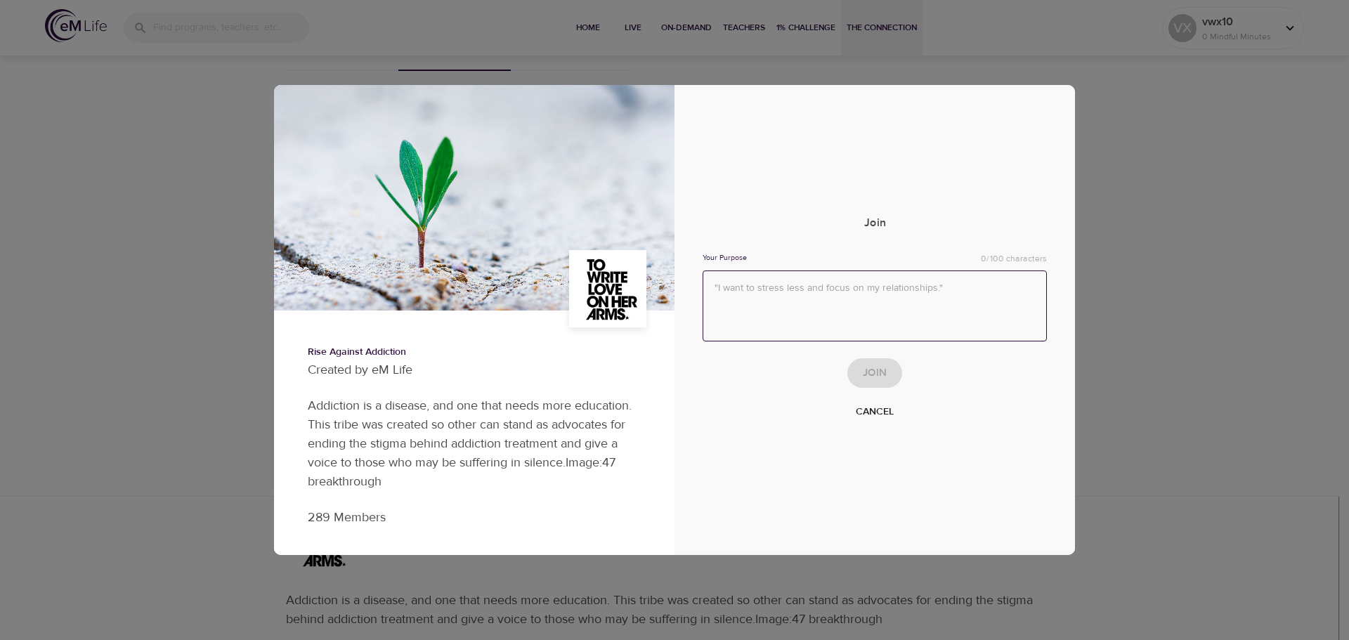
click at [873, 299] on textarea at bounding box center [875, 305] width 344 height 71
click at [903, 206] on div "Join Your Purpose 0/100 characters Join Cancel" at bounding box center [874, 321] width 400 height 266
click at [885, 402] on button "Cancel" at bounding box center [874, 412] width 49 height 26
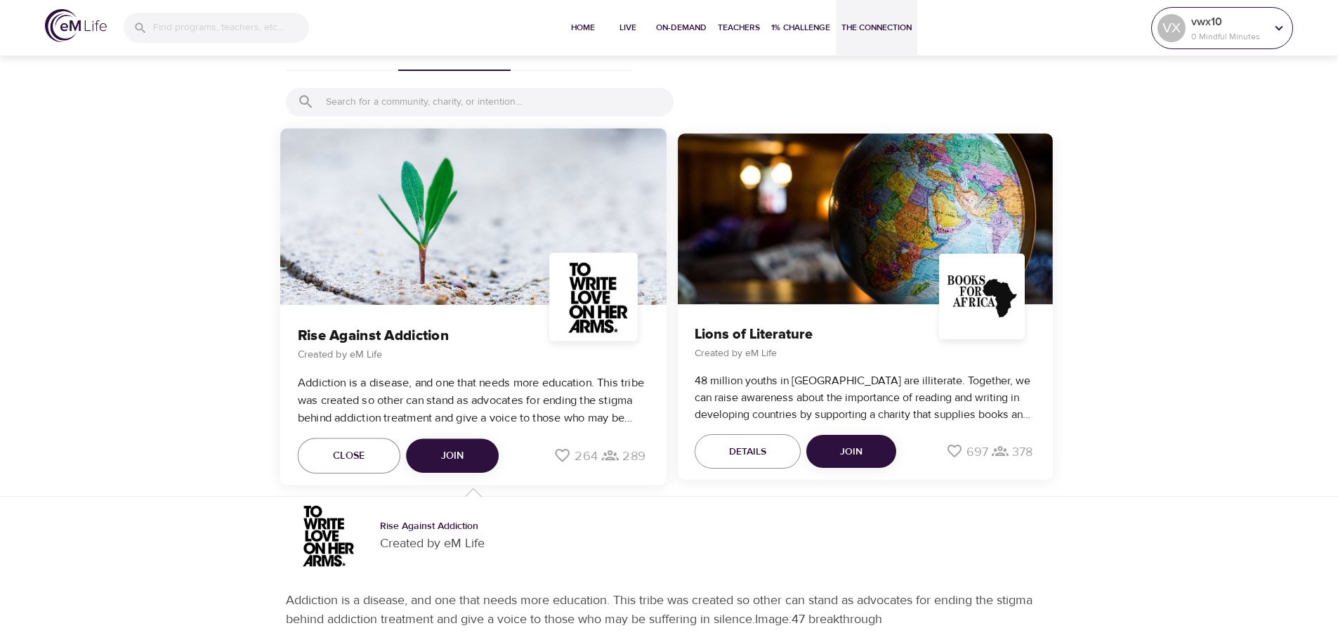
click at [1196, 38] on p "0 Mindful Minutes" at bounding box center [1229, 36] width 74 height 13
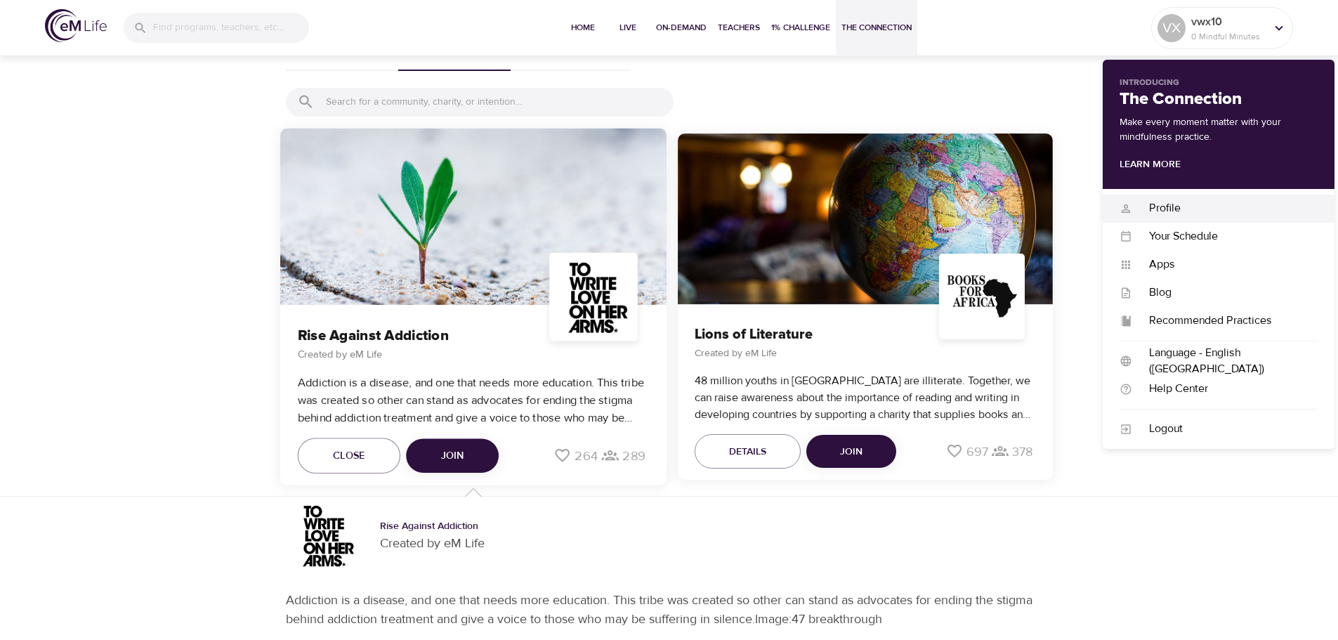
click at [1171, 215] on div "Profile" at bounding box center [1225, 208] width 185 height 16
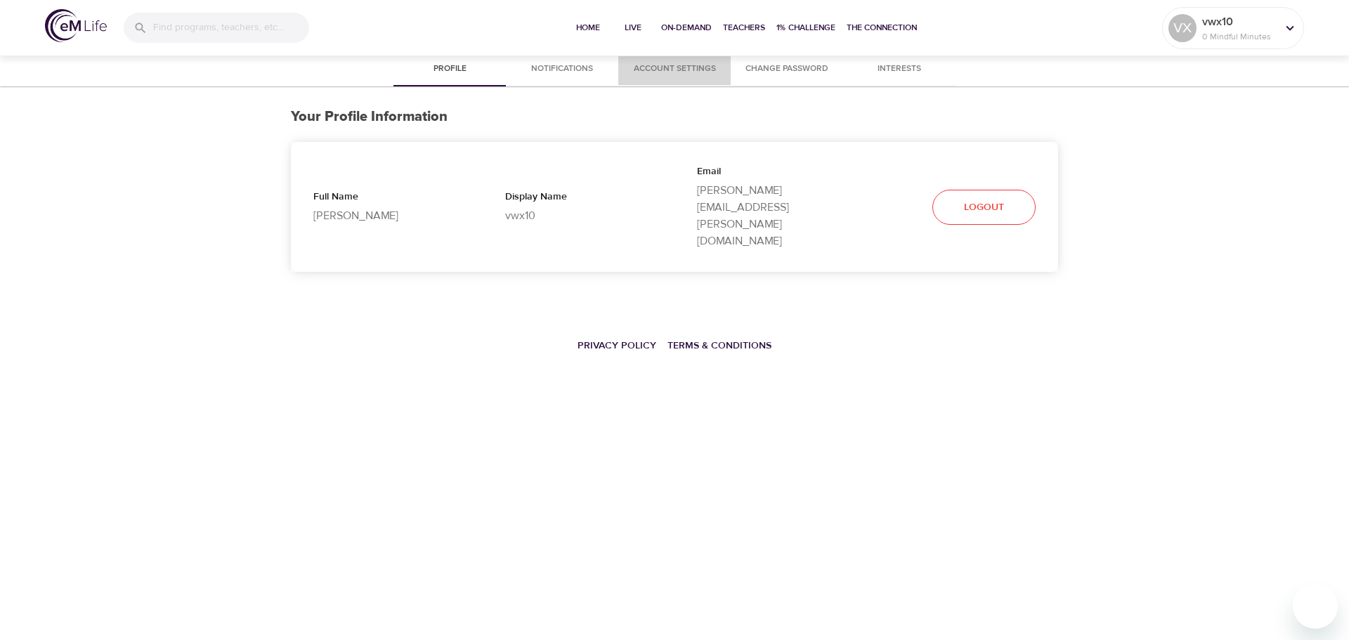
click at [644, 69] on span "Account Settings" at bounding box center [675, 69] width 96 height 15
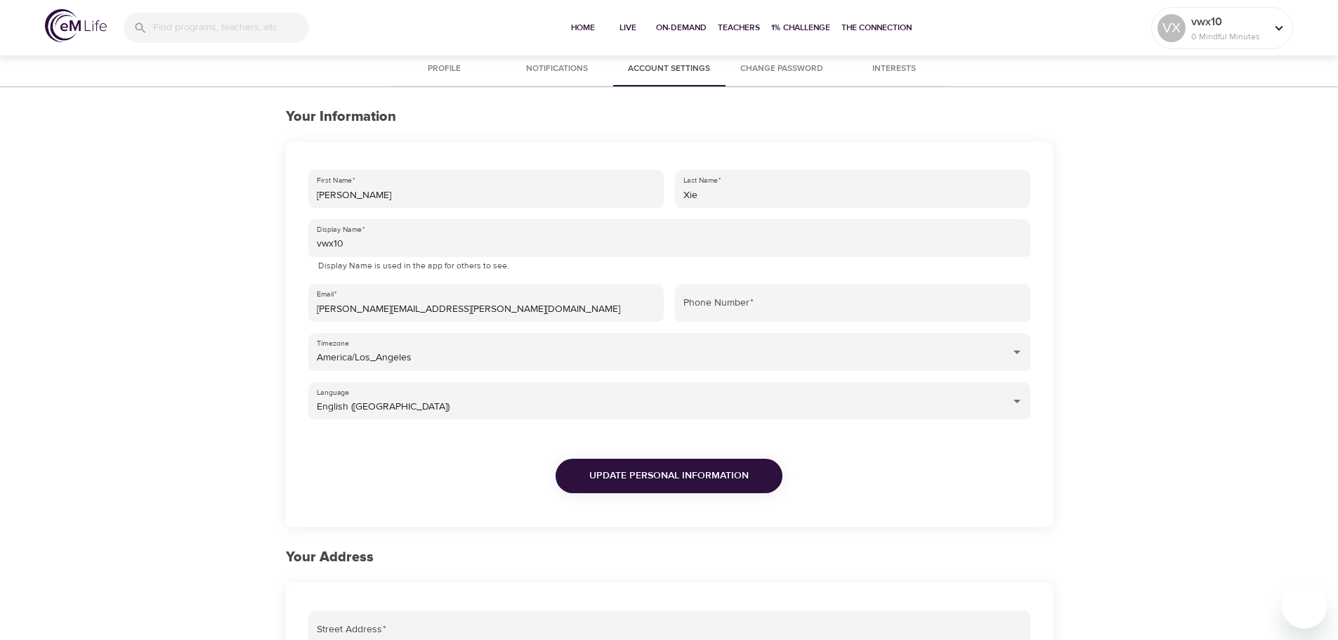
click at [495, 261] on p "Display Name is used in the app for others to see." at bounding box center [669, 266] width 703 height 14
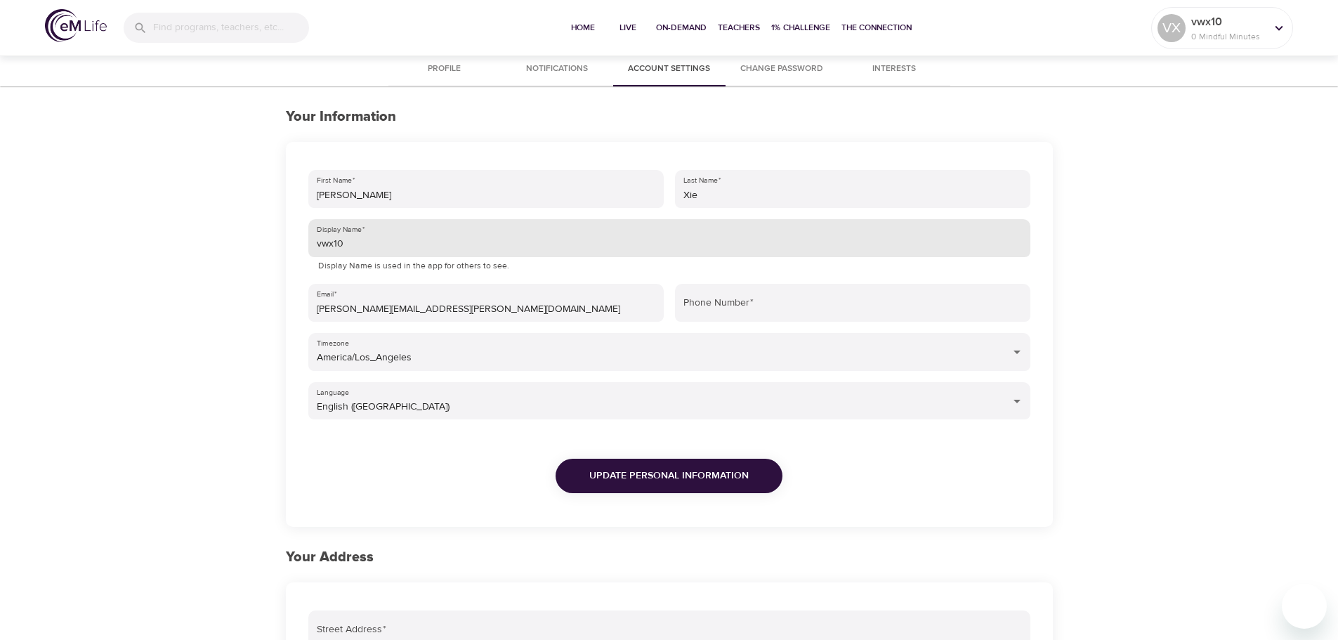
click at [479, 241] on input "vwx10" at bounding box center [669, 238] width 722 height 38
type input "vx10"
click at [723, 473] on span "Update Personal Information" at bounding box center [668, 476] width 159 height 18
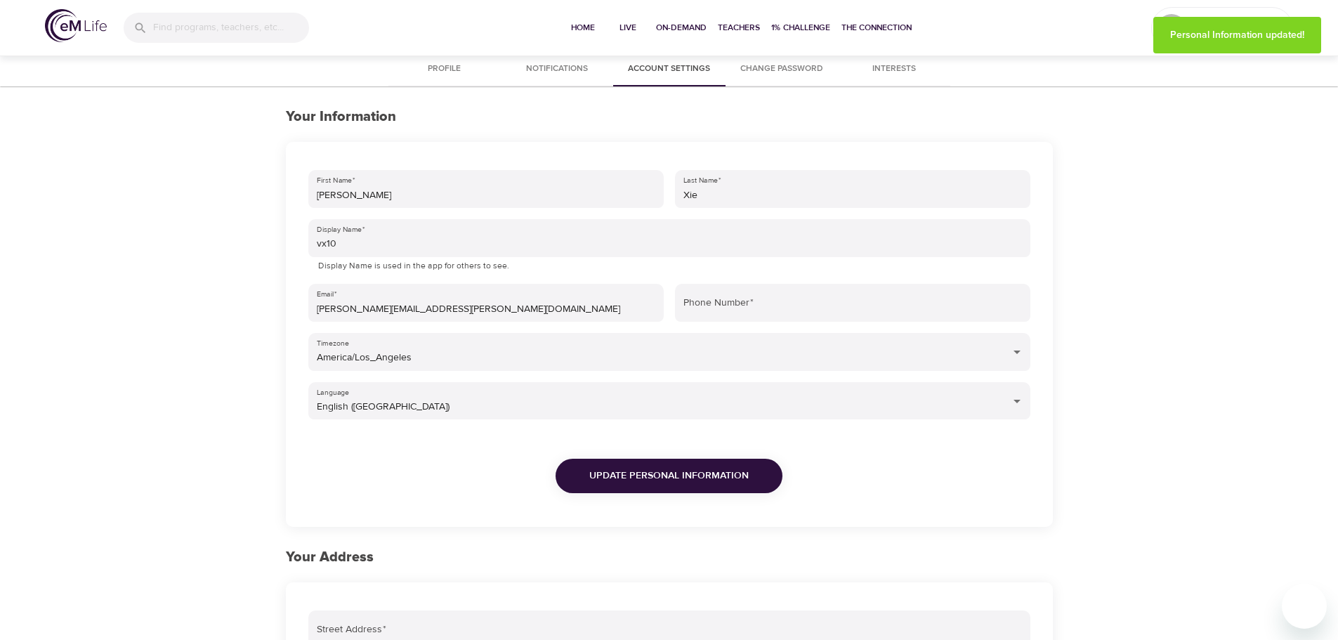
click at [460, 62] on span "Profile" at bounding box center [445, 69] width 96 height 15
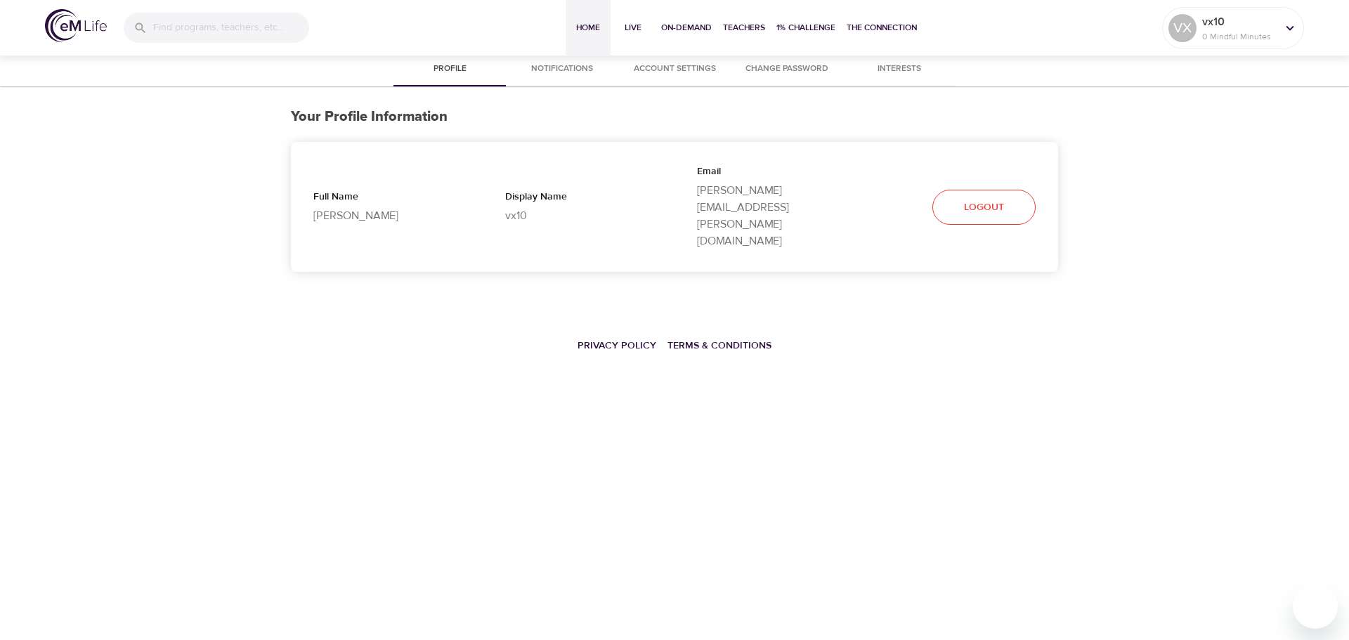
click at [595, 26] on span "Home" at bounding box center [588, 27] width 34 height 15
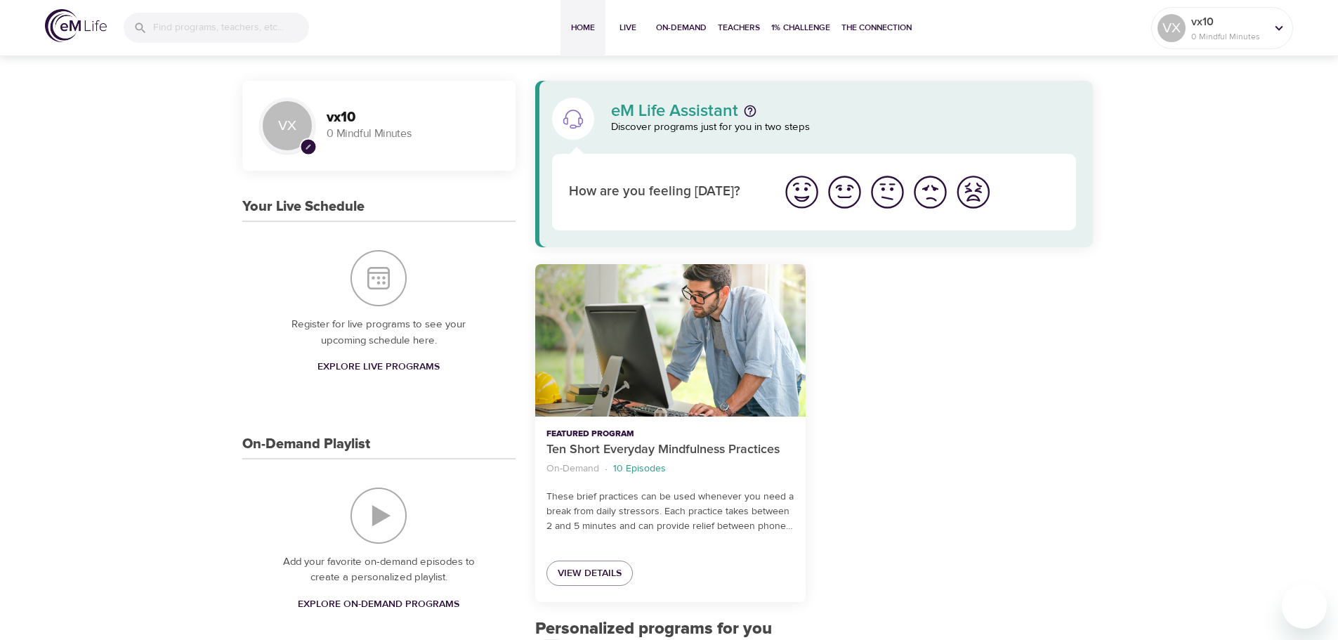
click at [961, 198] on img "I'm feeling worst" at bounding box center [973, 192] width 39 height 39
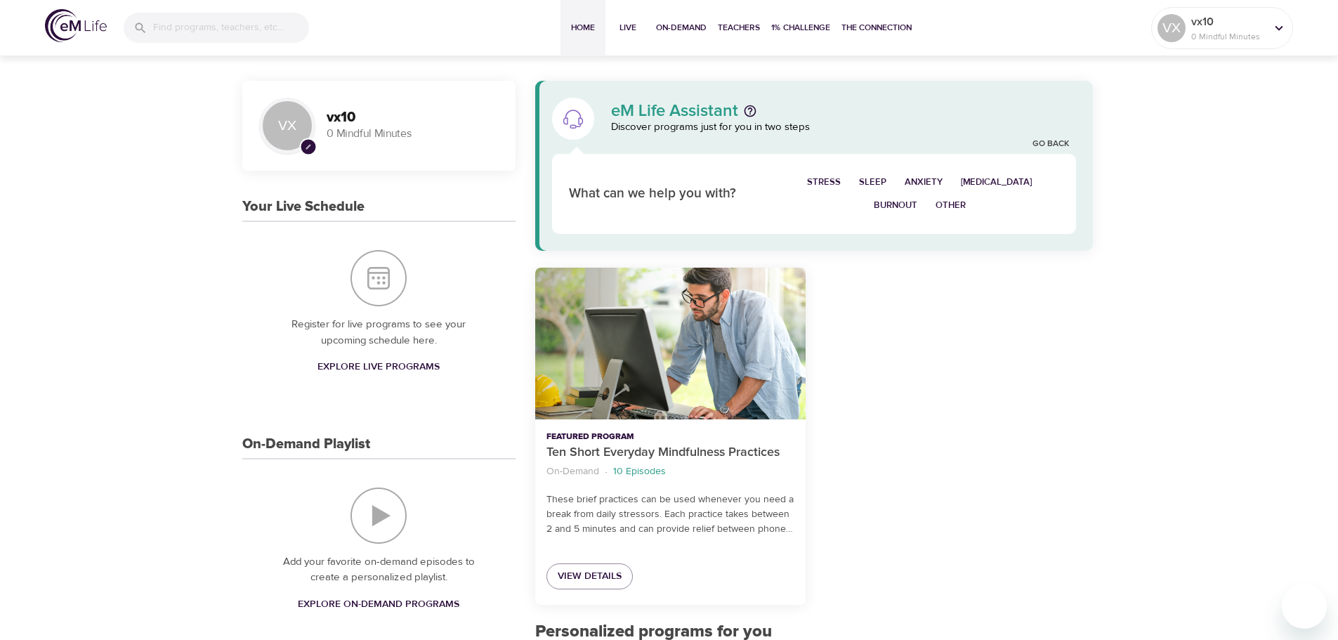
click at [823, 176] on span "Stress" at bounding box center [824, 182] width 34 height 16
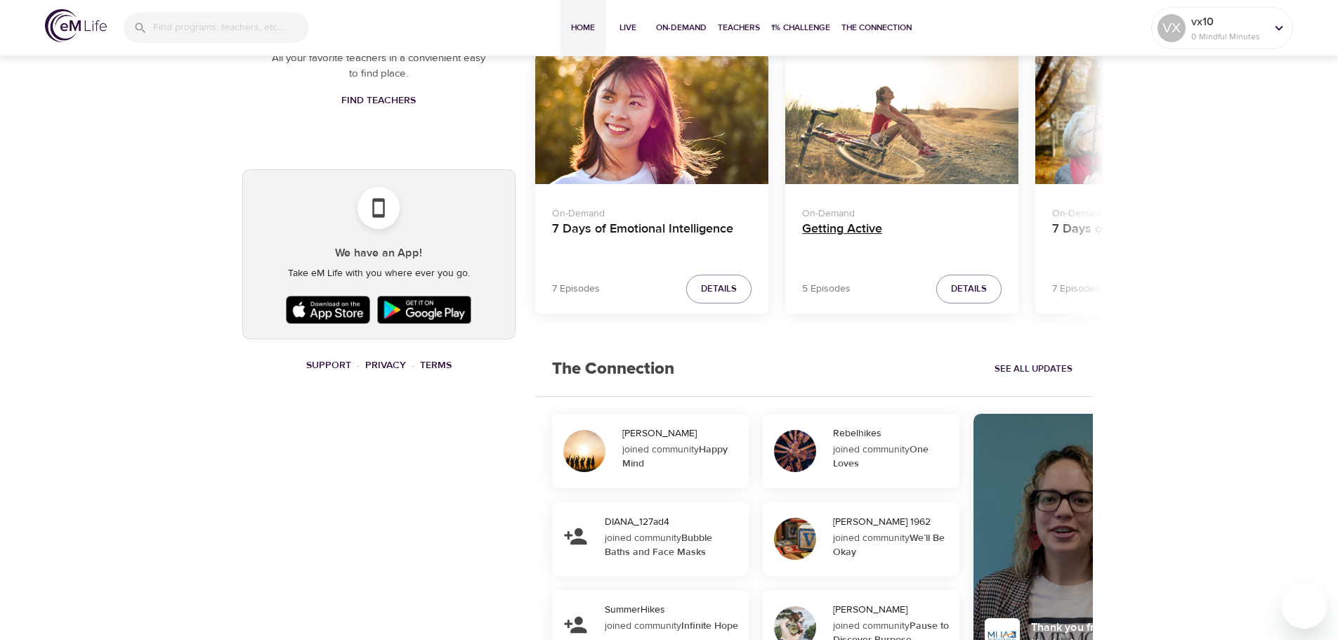
scroll to position [740, 0]
click at [1017, 370] on span "See All Updates" at bounding box center [1034, 370] width 78 height 16
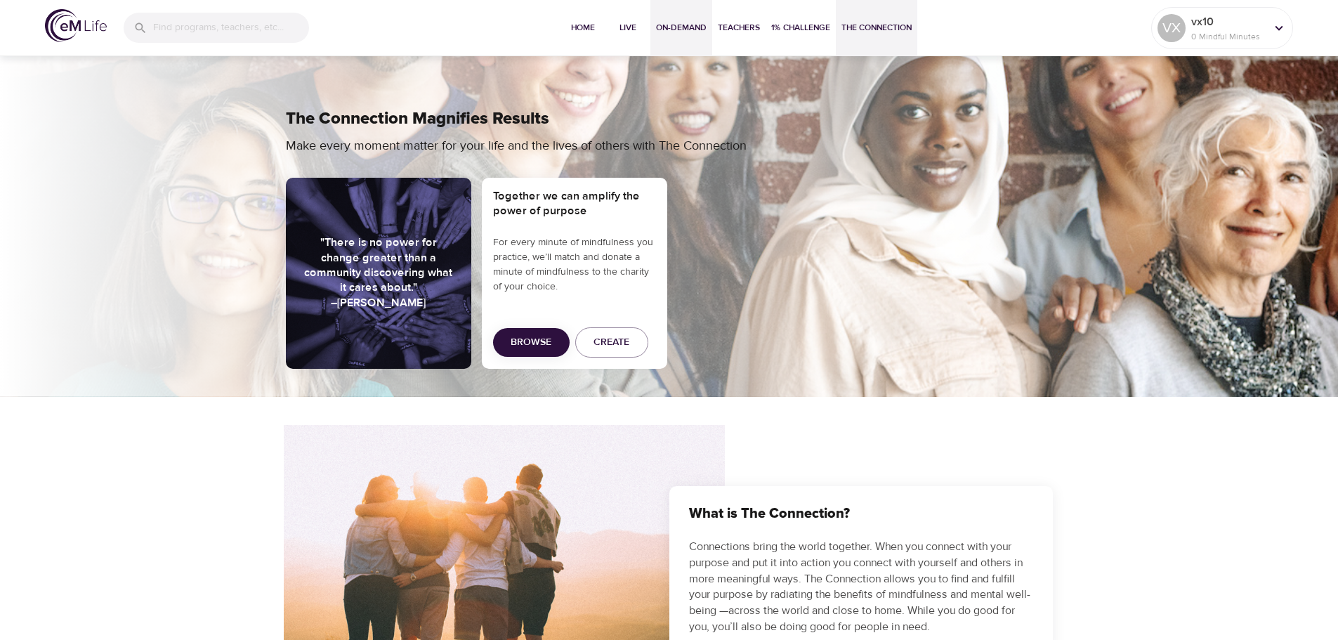
click at [651, 22] on button "On-Demand" at bounding box center [682, 28] width 62 height 56
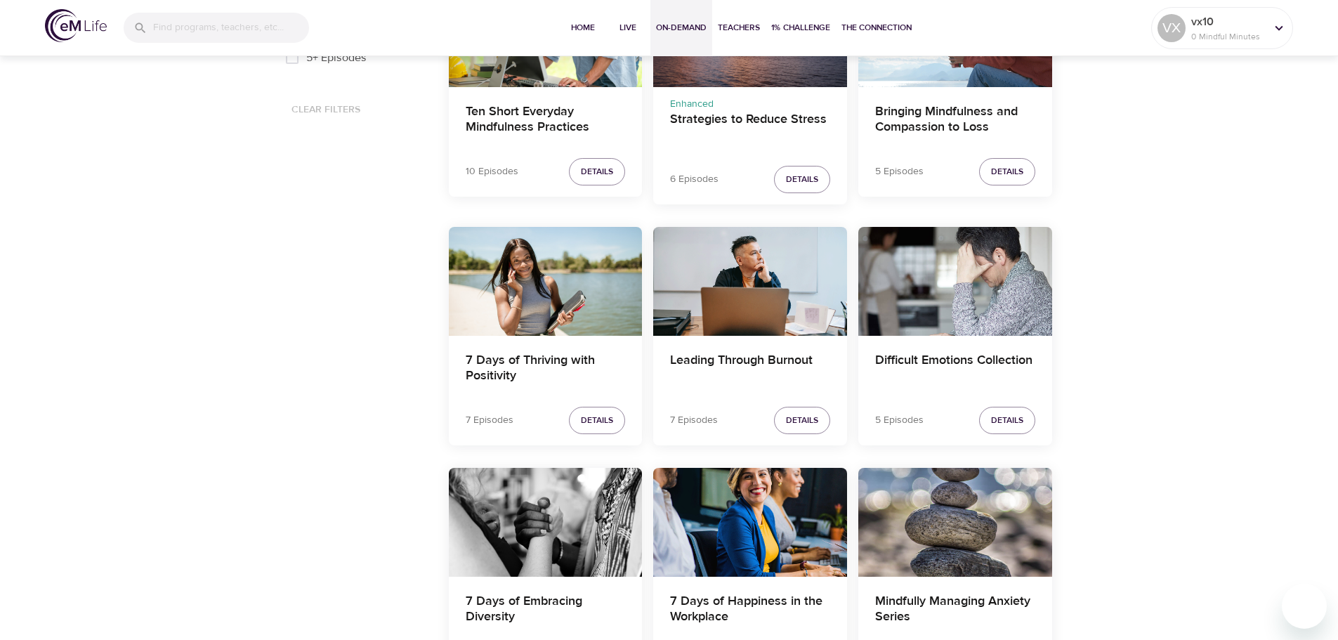
scroll to position [895, 0]
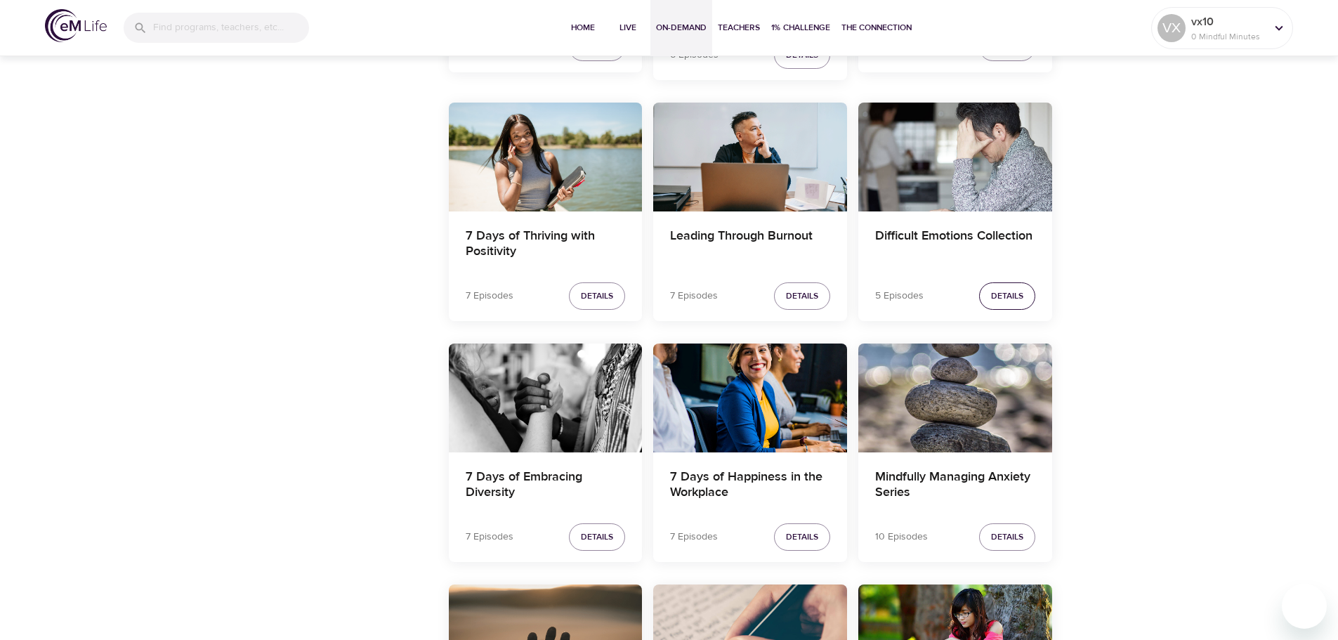
click at [1014, 300] on span "Details" at bounding box center [1007, 296] width 32 height 15
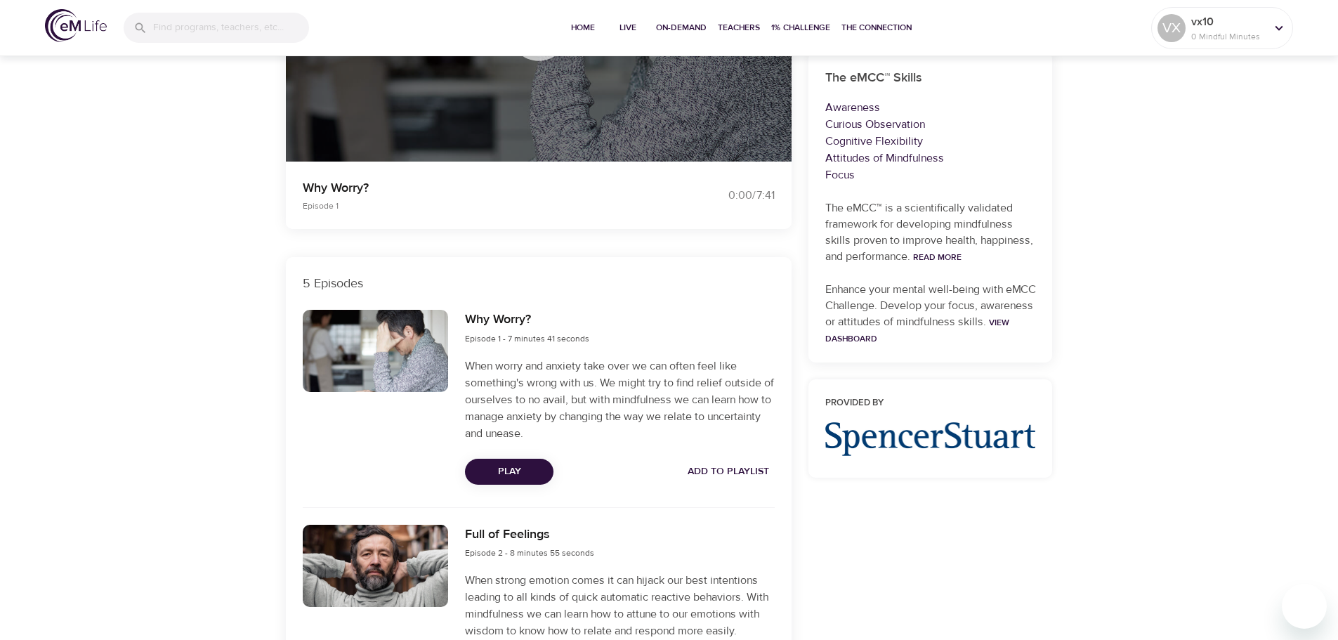
scroll to position [278, 0]
click at [526, 466] on span "Play" at bounding box center [509, 473] width 66 height 18
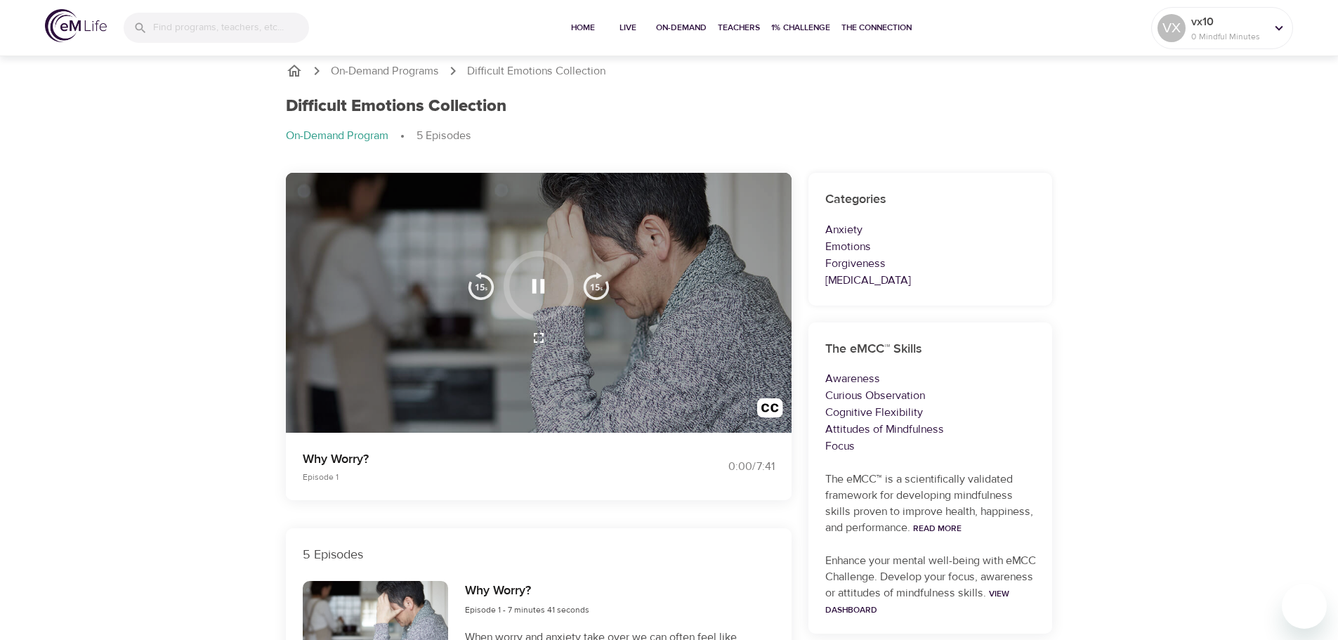
scroll to position [0, 0]
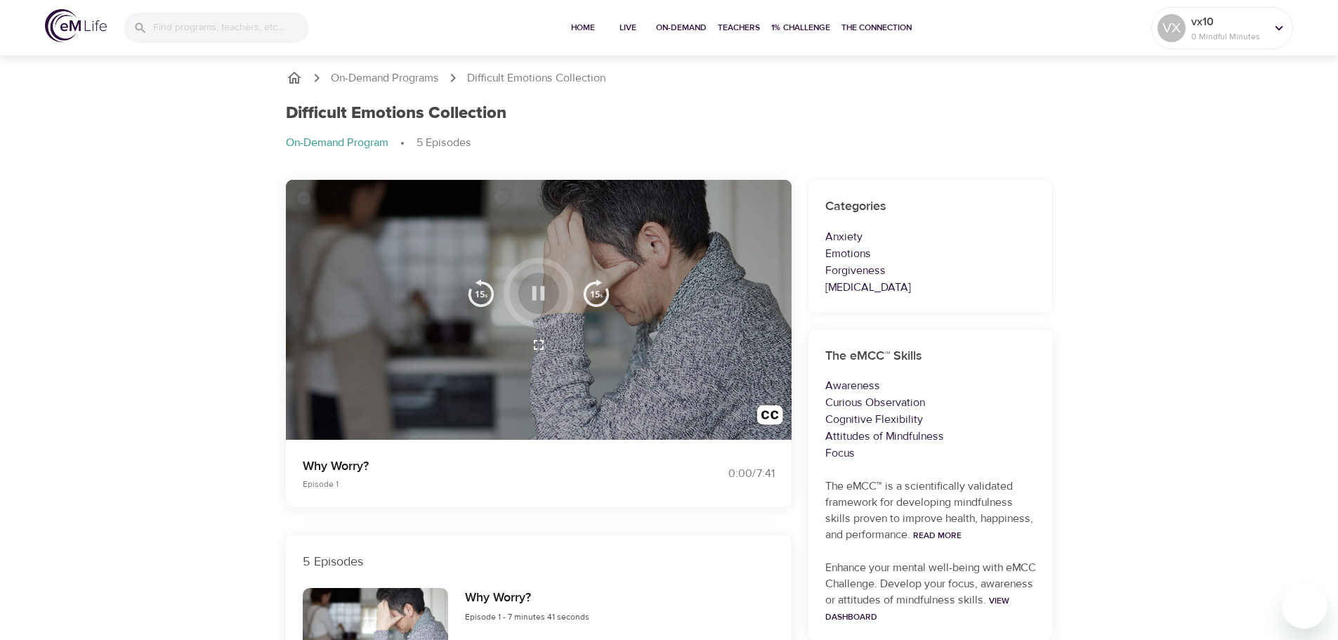
click at [555, 293] on button "button" at bounding box center [538, 293] width 41 height 41
click at [548, 297] on icon "button" at bounding box center [538, 293] width 25 height 25
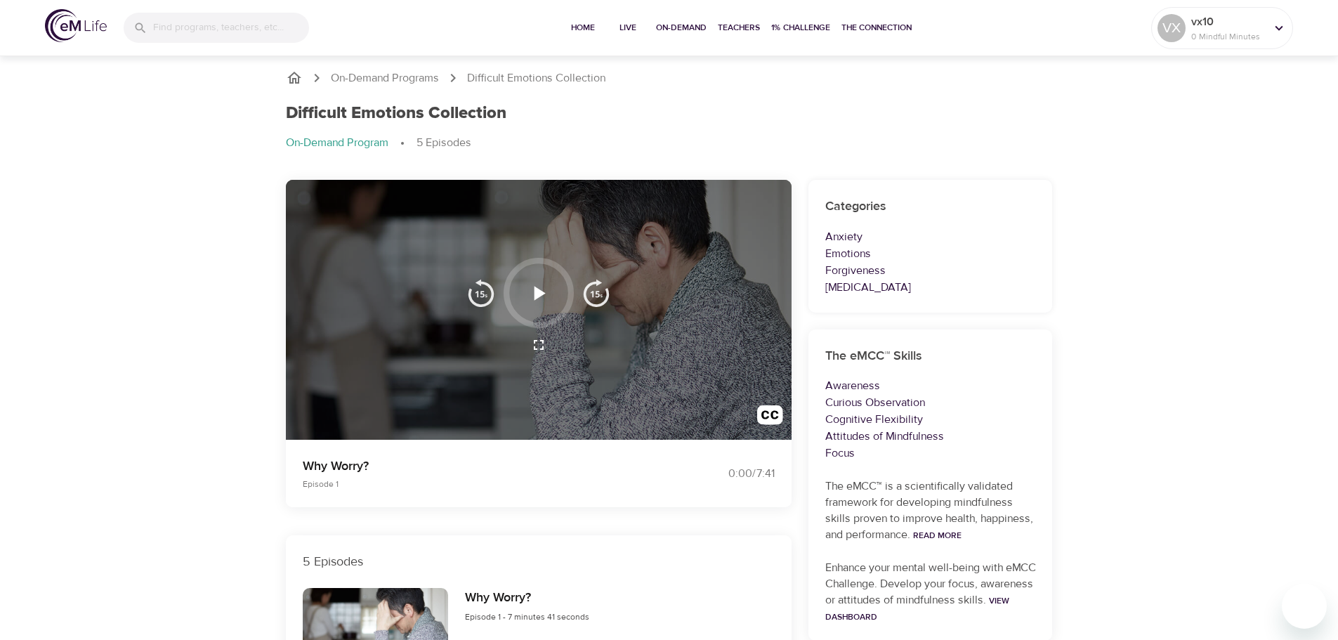
click at [540, 293] on icon "button" at bounding box center [540, 293] width 11 height 14
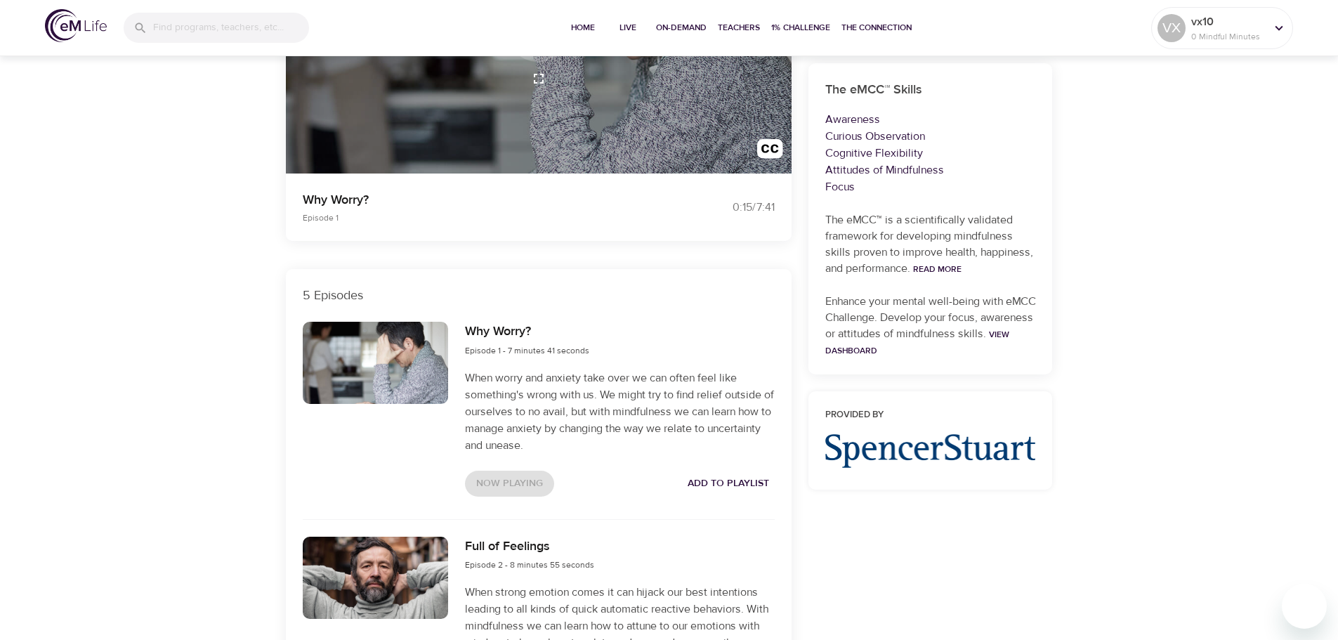
scroll to position [351, 0]
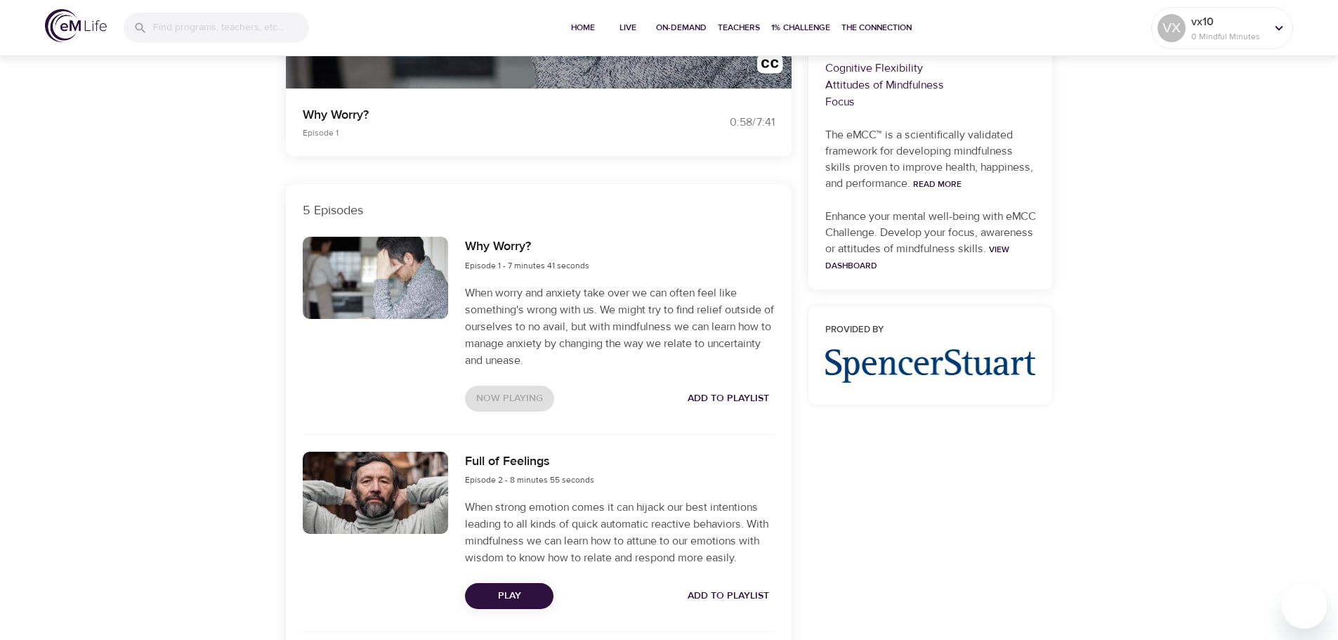
click at [750, 394] on span "Add to Playlist" at bounding box center [728, 399] width 81 height 18
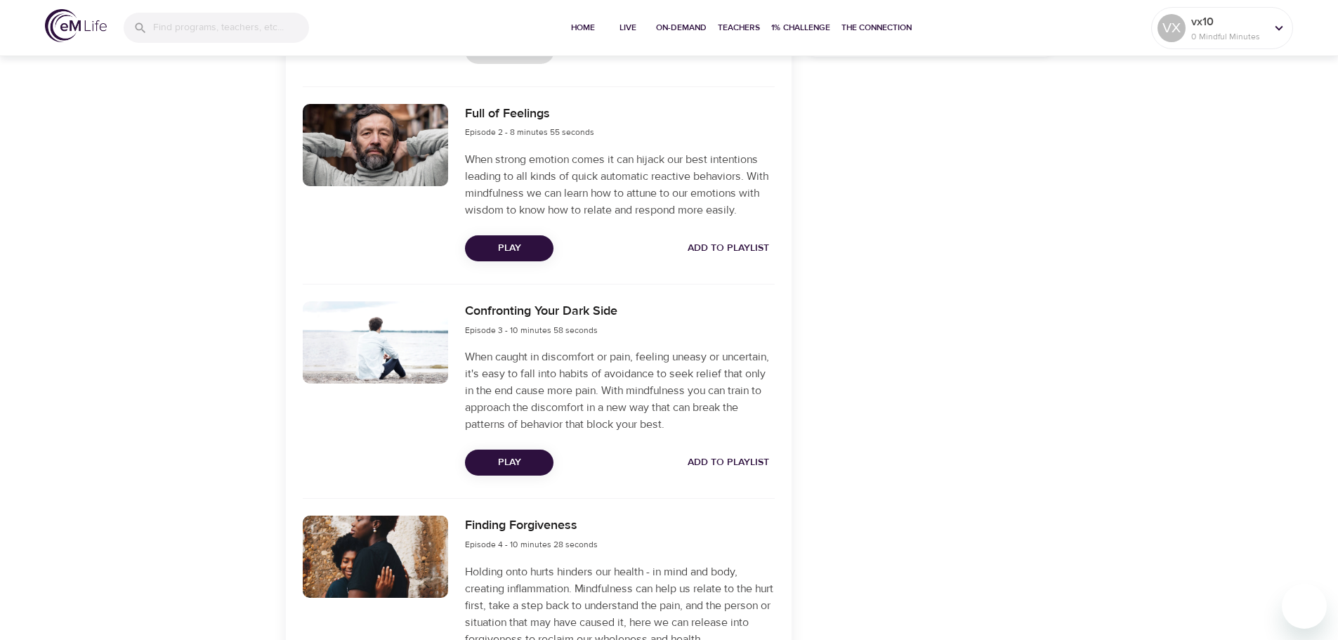
scroll to position [703, 0]
